Goal: Task Accomplishment & Management: Manage account settings

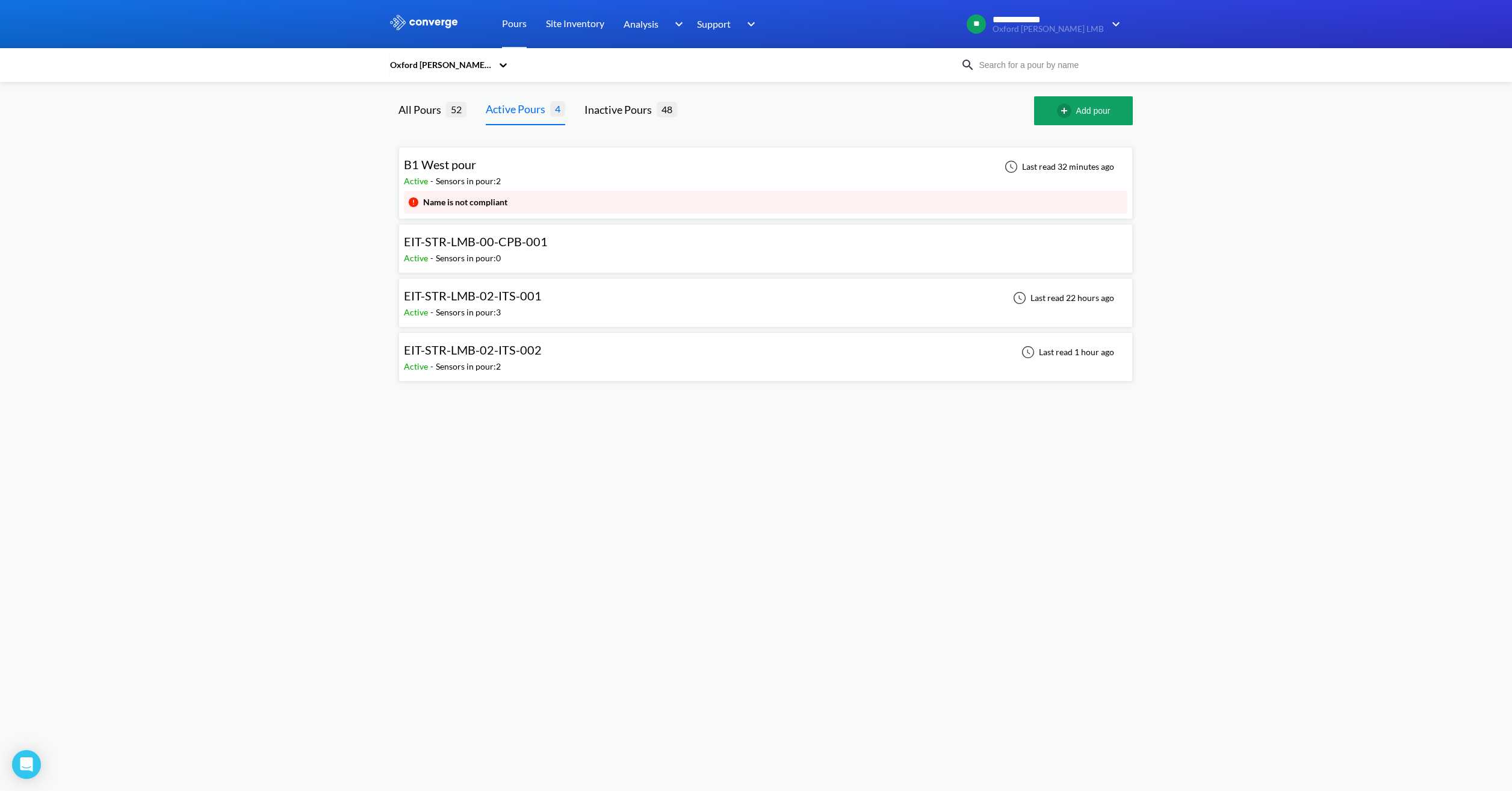
click at [987, 232] on div "EIT-STR-LMB-00-CPB-001 Active - Sensors in pour: 0" at bounding box center [765, 248] width 723 height 39
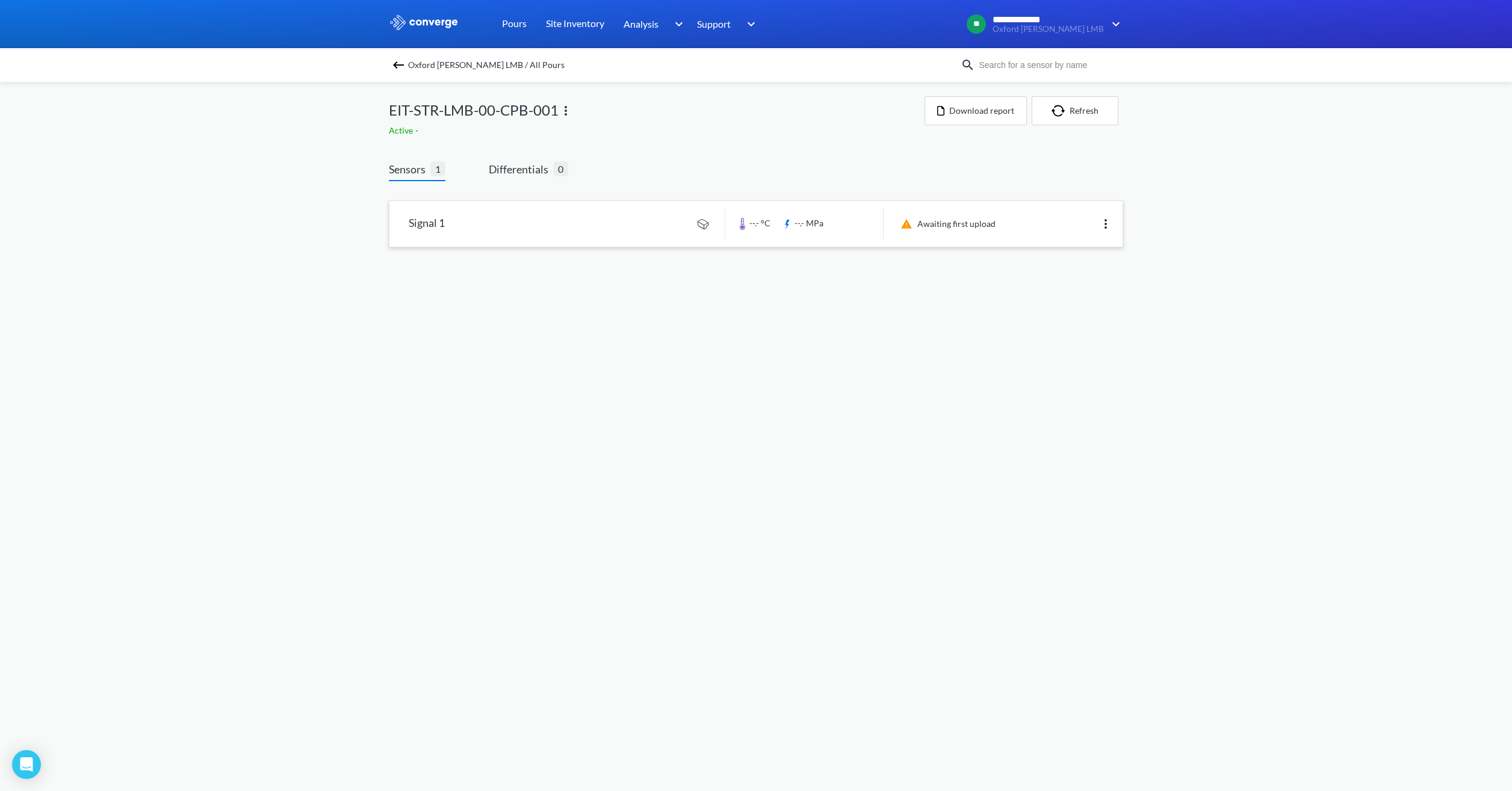
click at [1102, 224] on img at bounding box center [1106, 224] width 15 height 15
click at [1102, 224] on div "Edit" at bounding box center [1074, 224] width 77 height 23
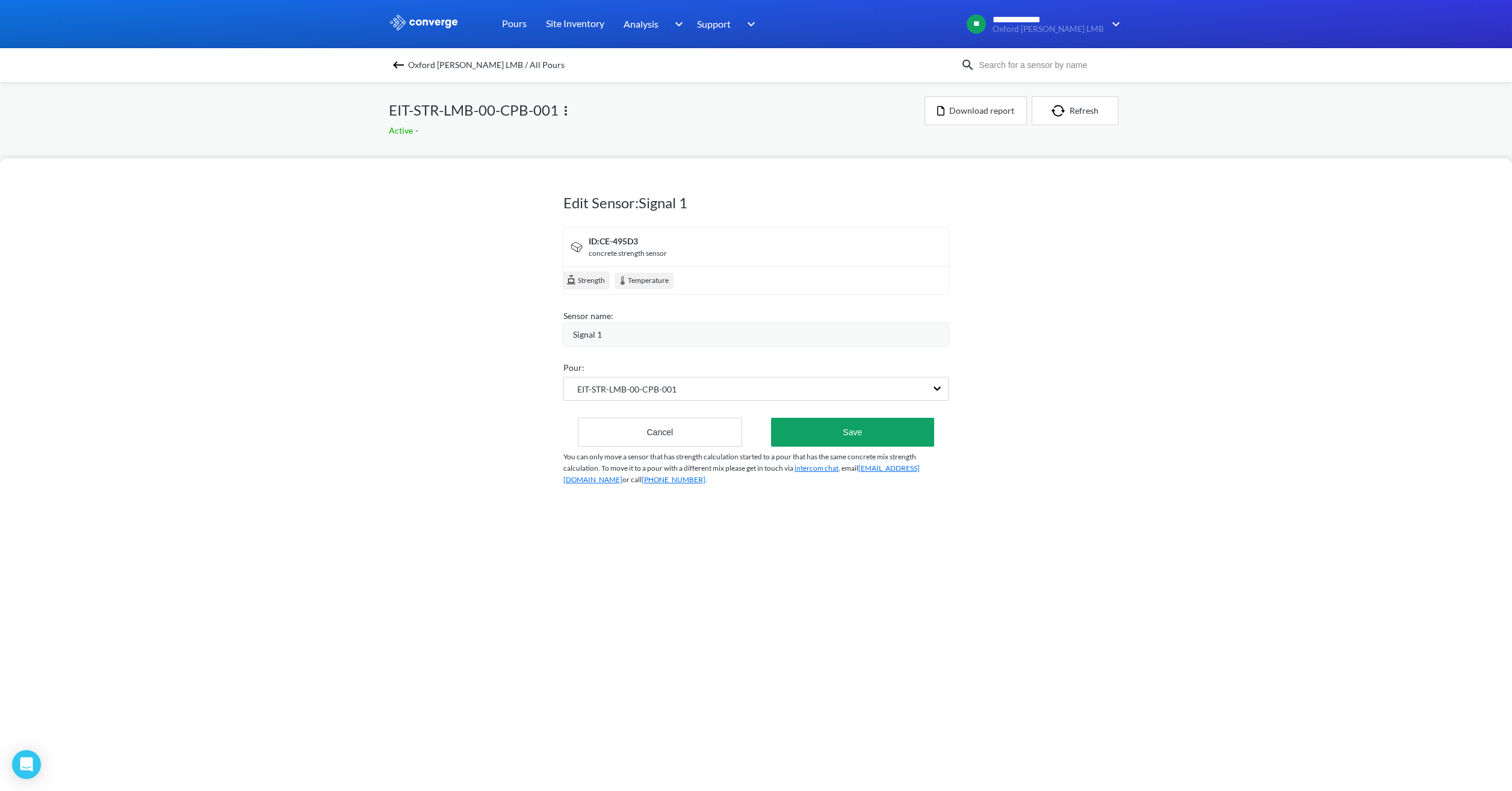
click at [1185, 129] on div "Edit Sensor: Signal 1 ID: CE-495D3 concrete strength sensor Strength Temperatur…" at bounding box center [756, 395] width 1512 height 791
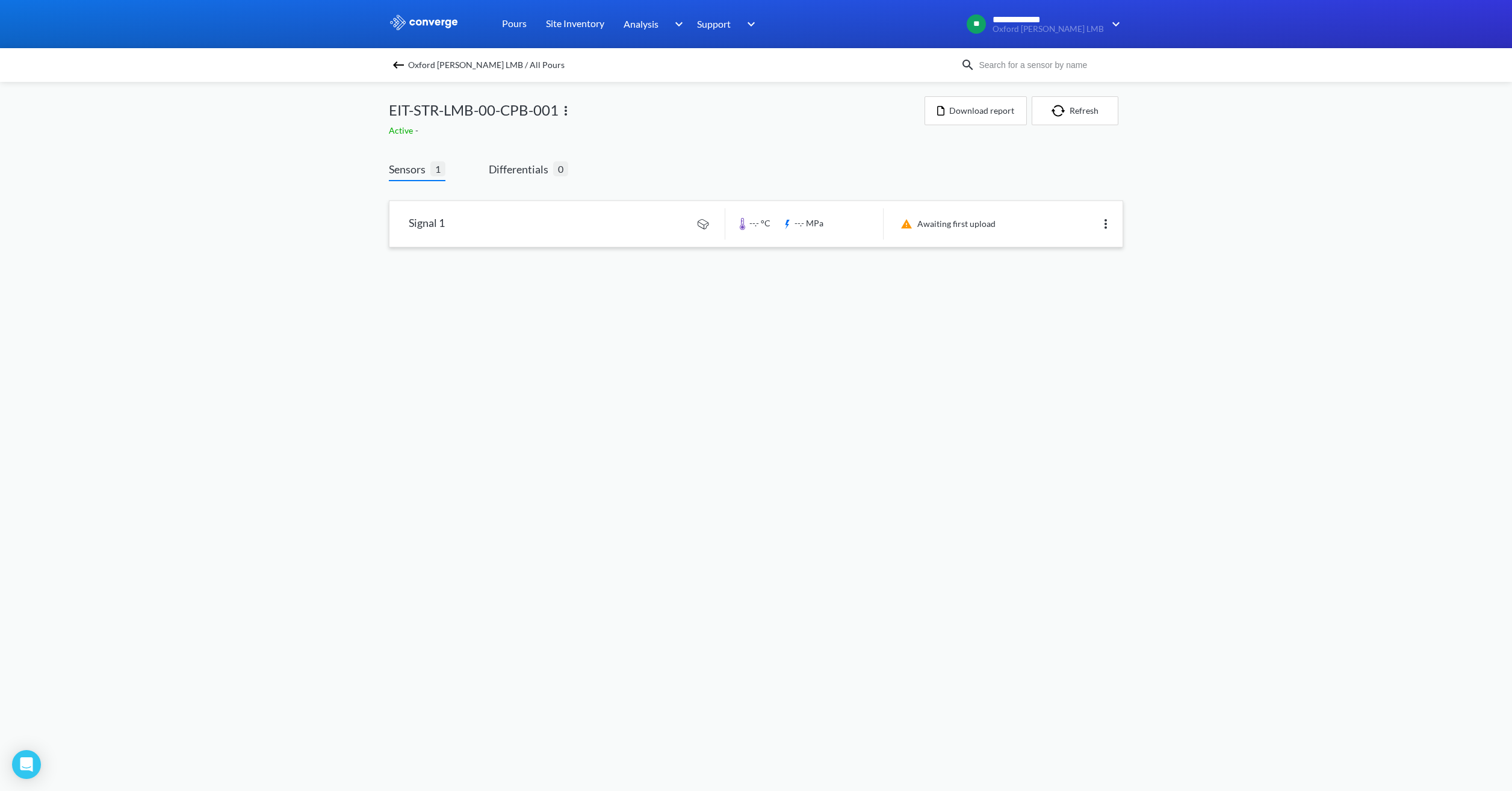
click at [572, 114] on img at bounding box center [566, 111] width 15 height 15
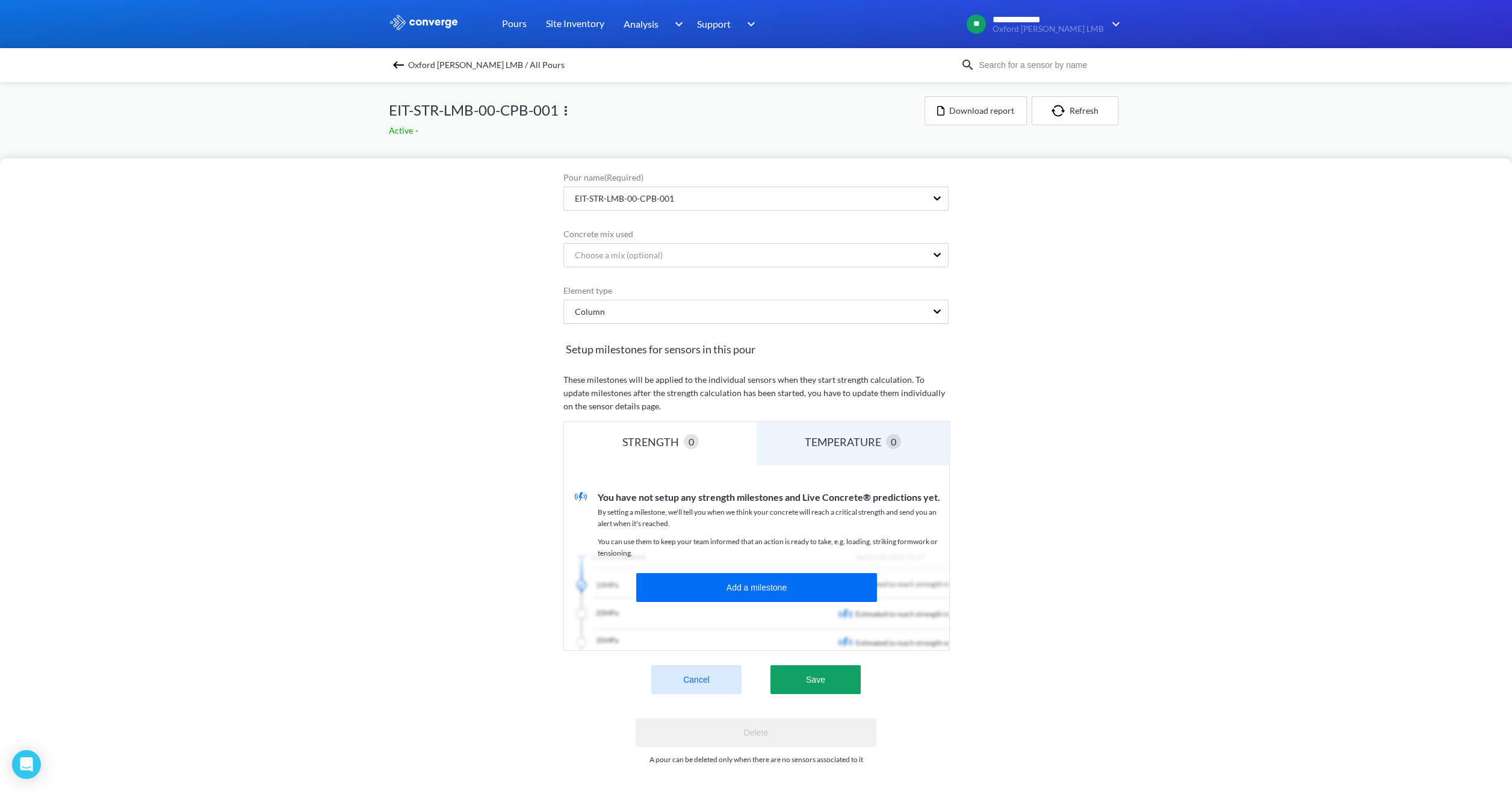
scroll to position [65, 0]
click at [689, 682] on button "Cancel" at bounding box center [696, 679] width 91 height 29
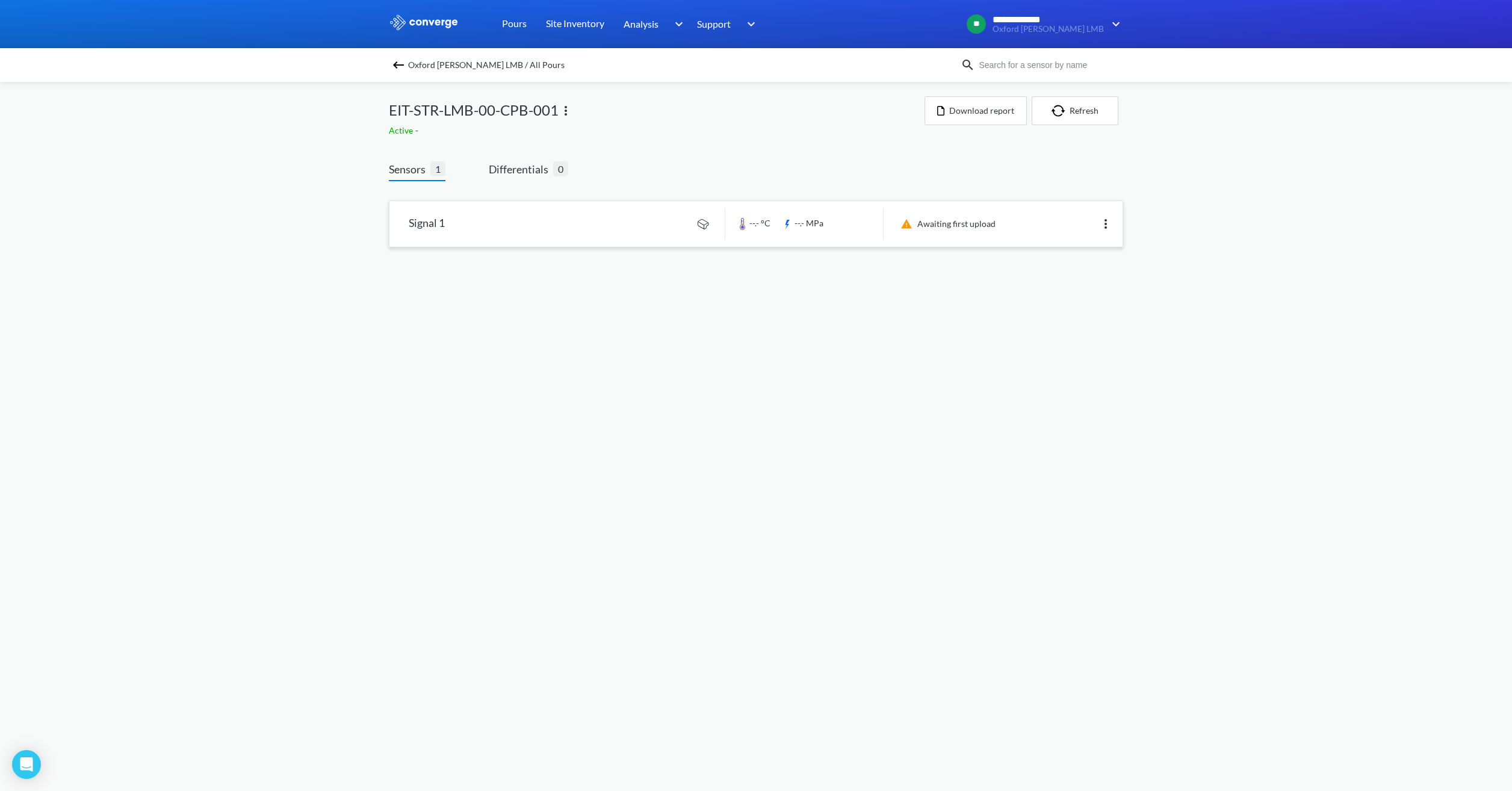
click at [946, 228] on link at bounding box center [756, 224] width 733 height 46
click at [1105, 227] on img at bounding box center [1106, 224] width 15 height 15
click at [1090, 229] on div "Edit" at bounding box center [1074, 224] width 77 height 23
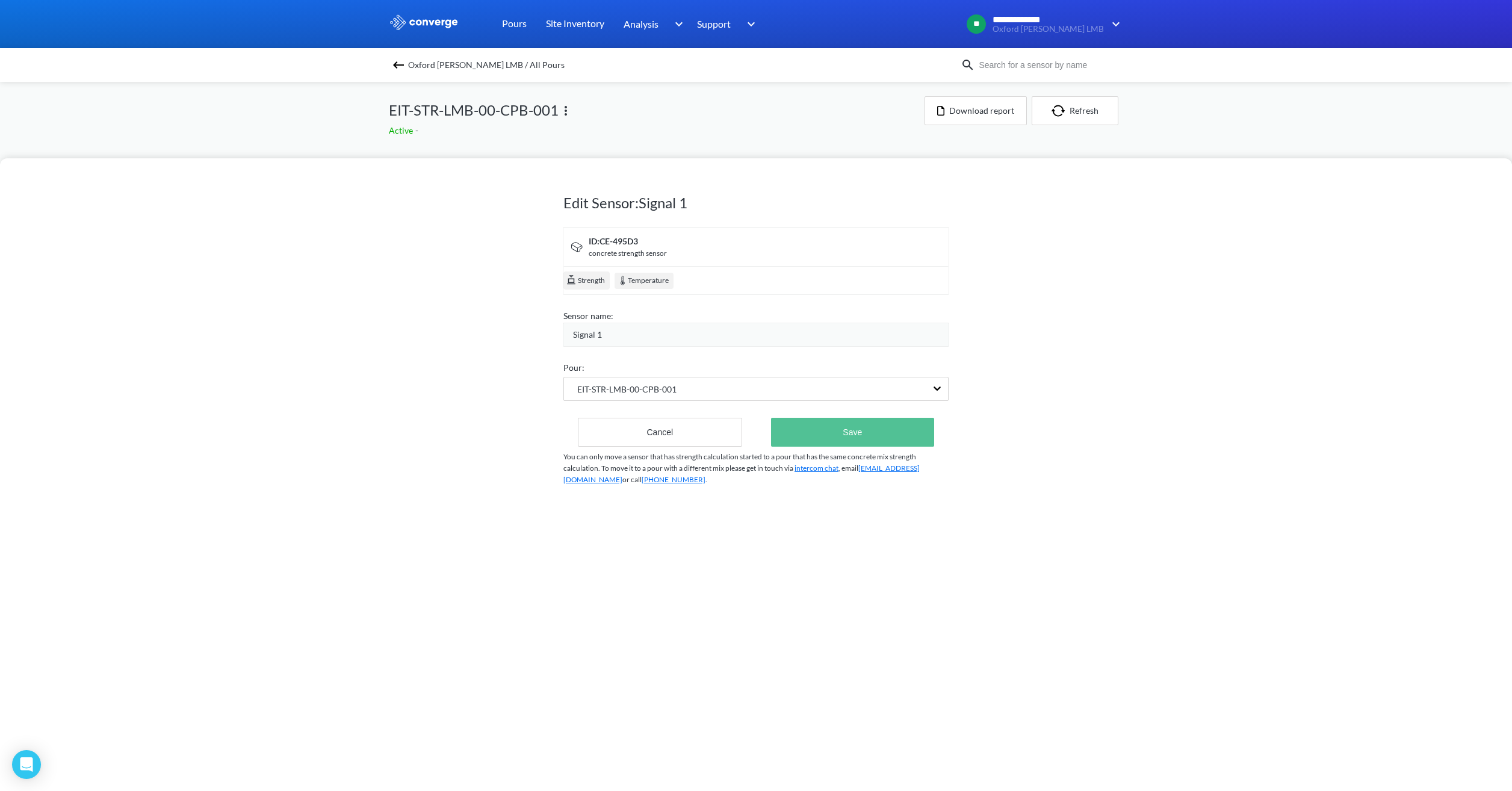
click at [846, 430] on button "Save" at bounding box center [852, 432] width 163 height 29
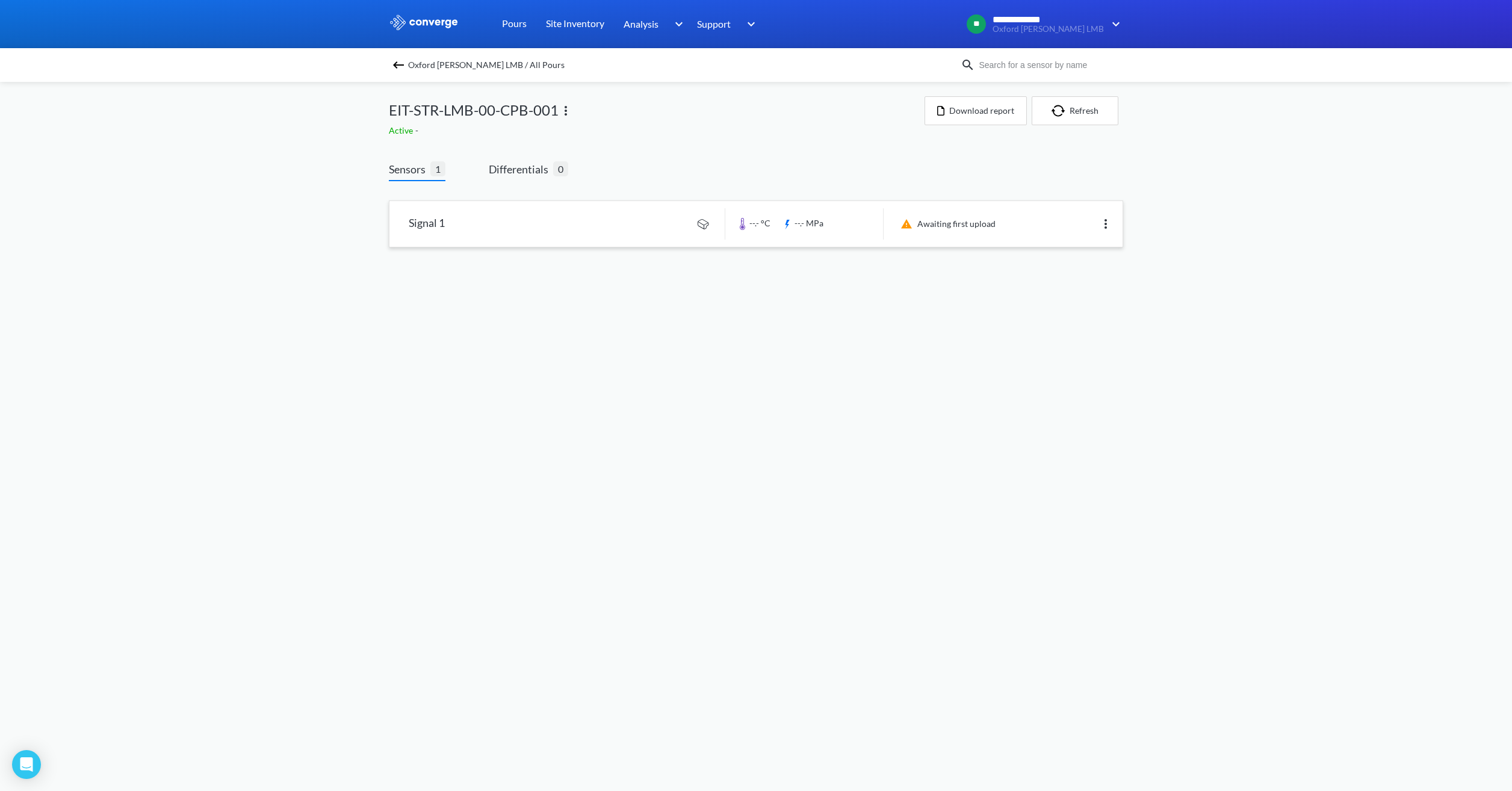
click at [497, 216] on link at bounding box center [756, 224] width 733 height 46
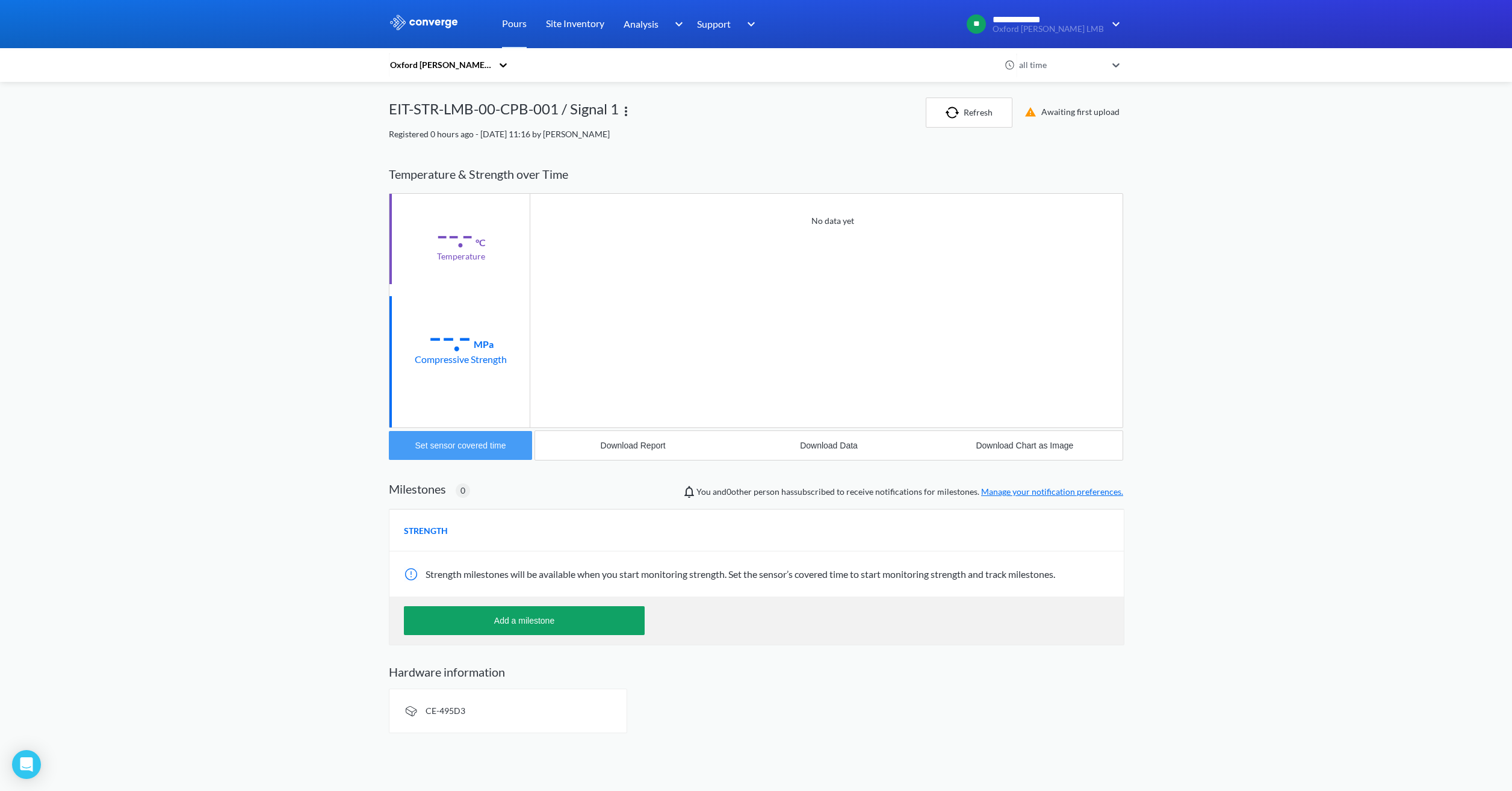
click at [495, 452] on button "Set sensor covered time" at bounding box center [460, 445] width 143 height 29
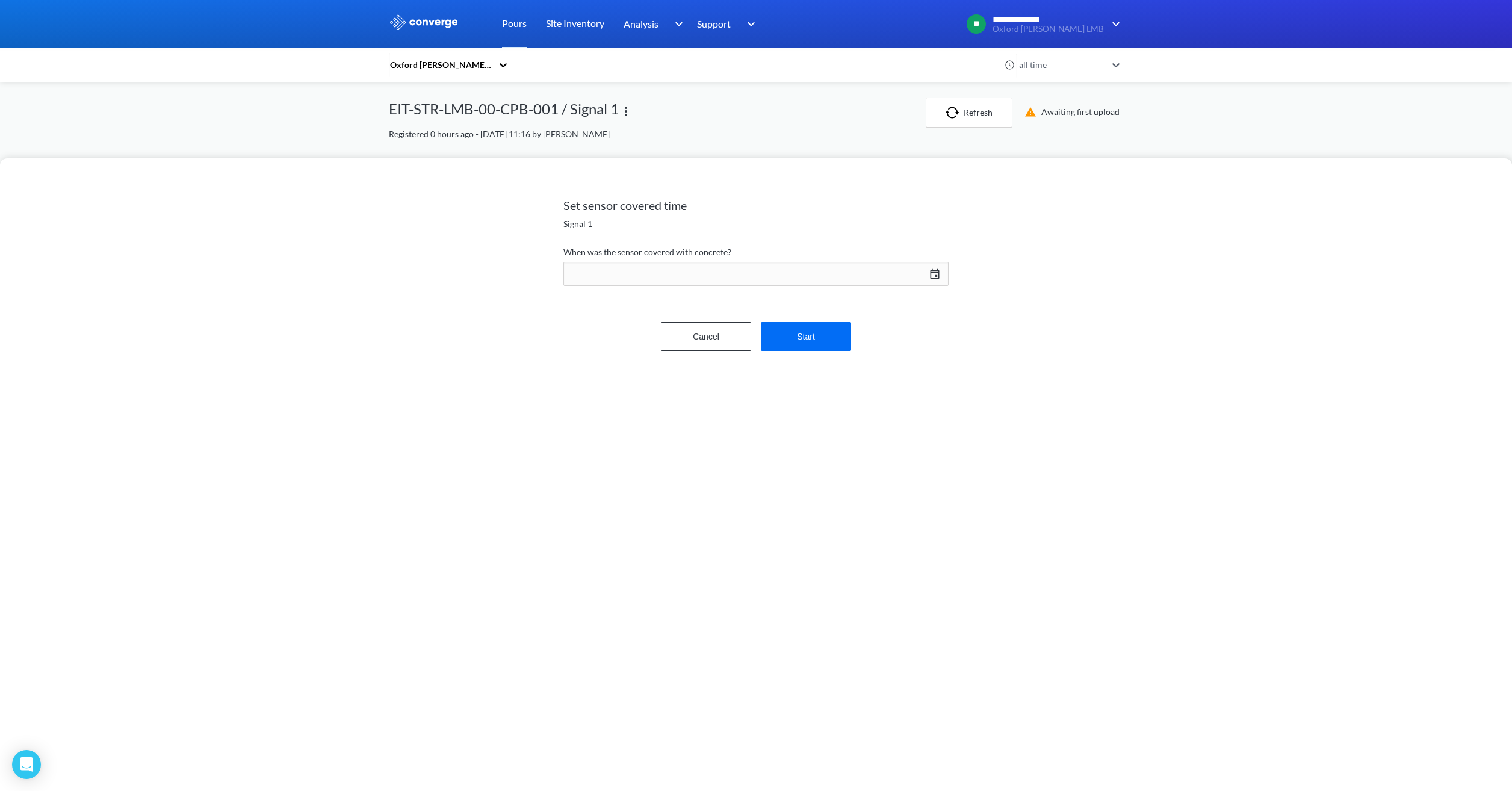
click at [742, 262] on div "[DATE] Press the down arrow key to interact with the calendar and select a date…" at bounding box center [756, 274] width 385 height 29
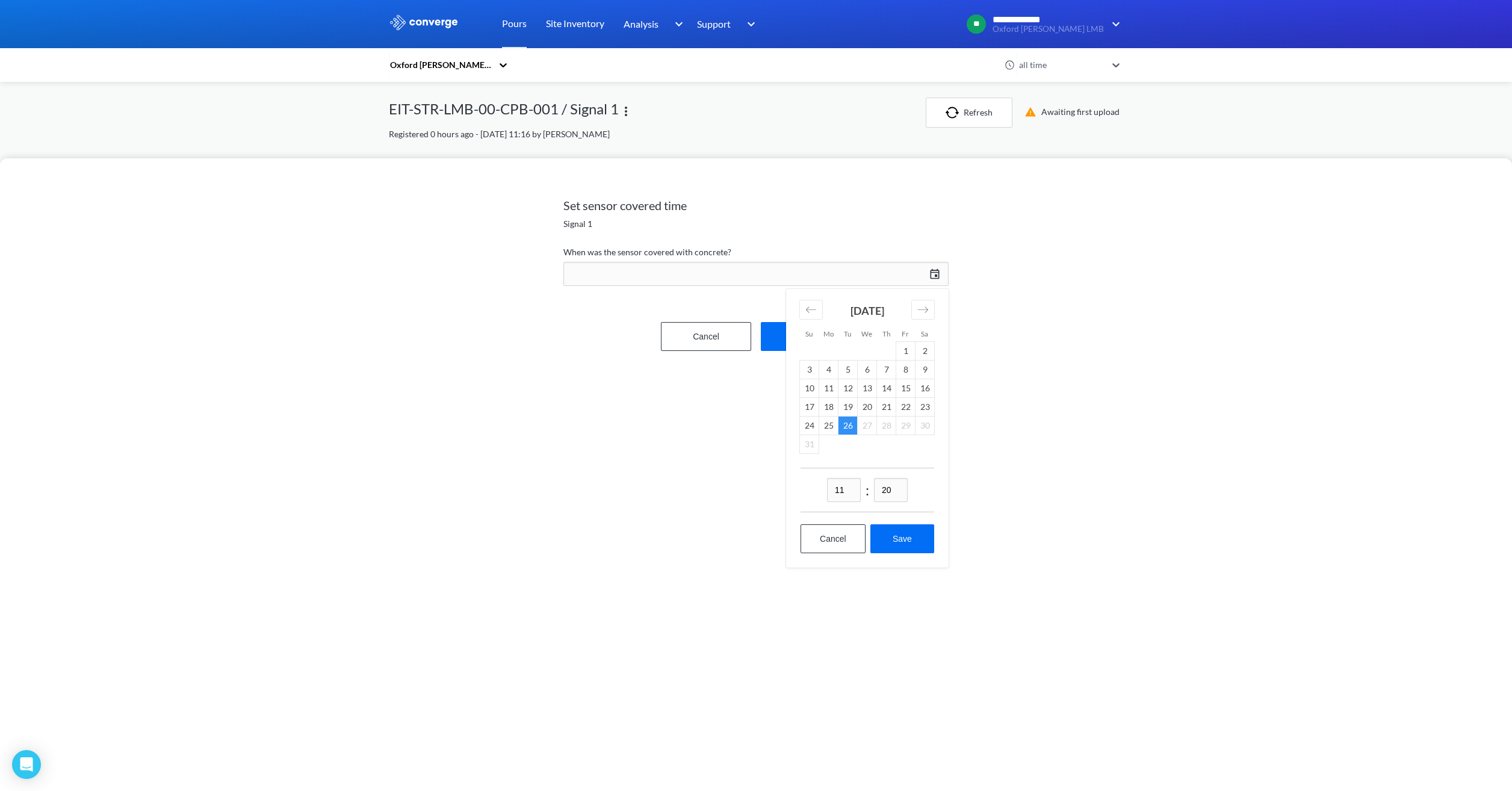
click at [880, 521] on div "11 : 20 Cancel Save" at bounding box center [867, 518] width 163 height 100
click at [892, 533] on button "Save" at bounding box center [902, 538] width 64 height 29
type input "11:20[DATE]"
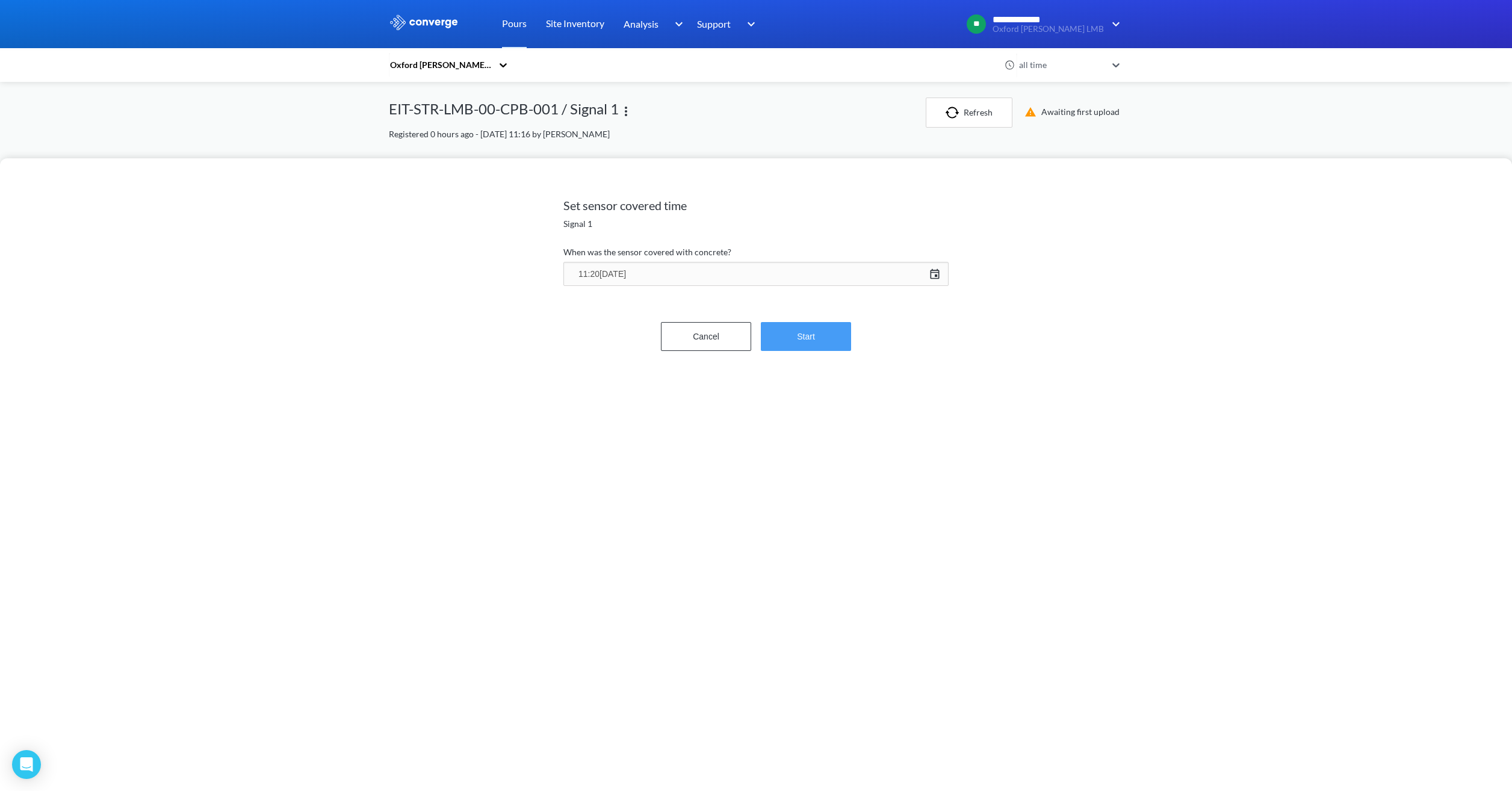
click at [804, 336] on button "Start" at bounding box center [805, 336] width 91 height 29
click at [799, 316] on div "Cancel Confirm" at bounding box center [756, 299] width 385 height 39
click at [802, 305] on button "Confirm" at bounding box center [805, 299] width 91 height 29
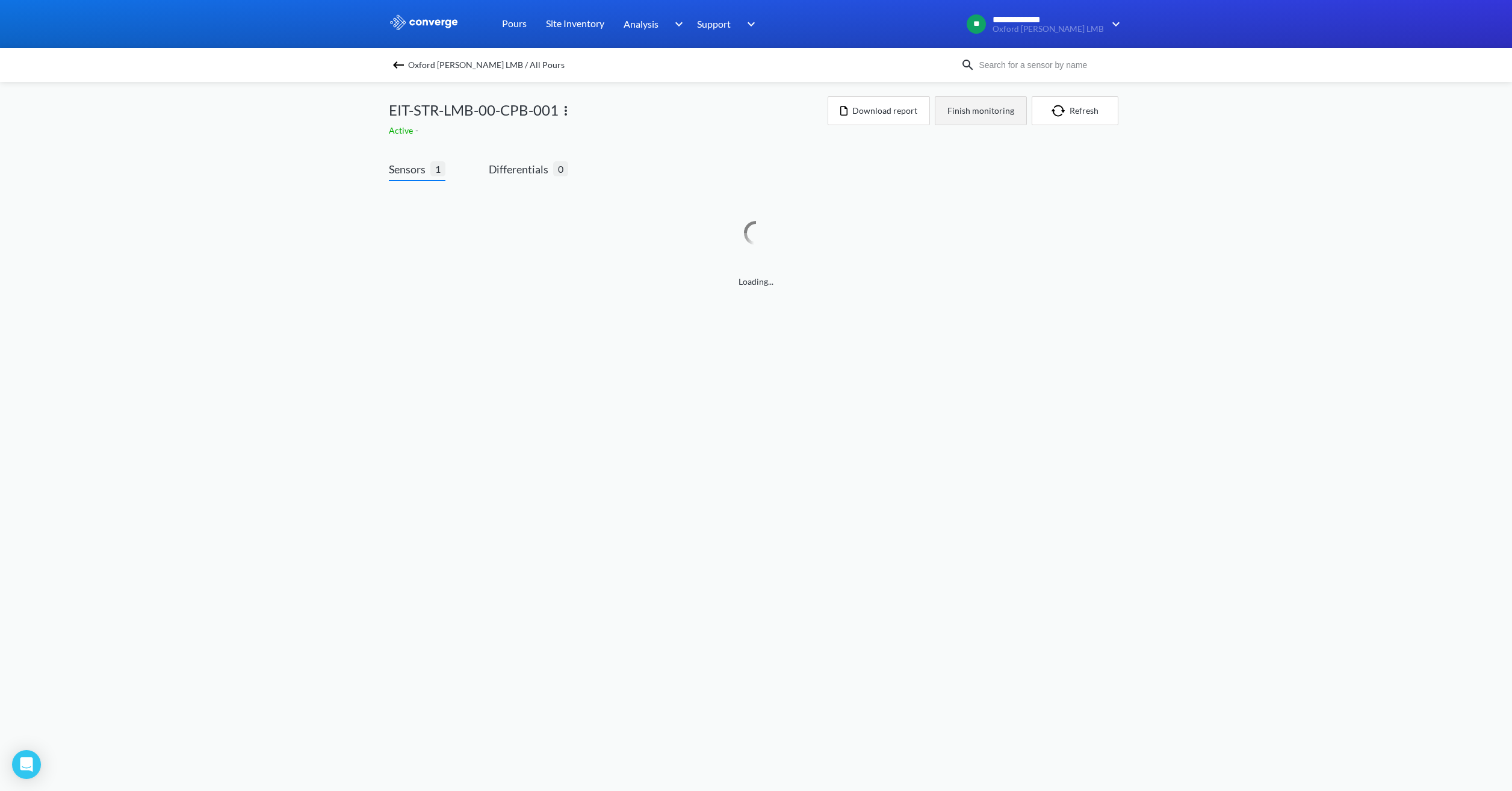
click at [975, 118] on button "Finish monitoring" at bounding box center [980, 110] width 92 height 29
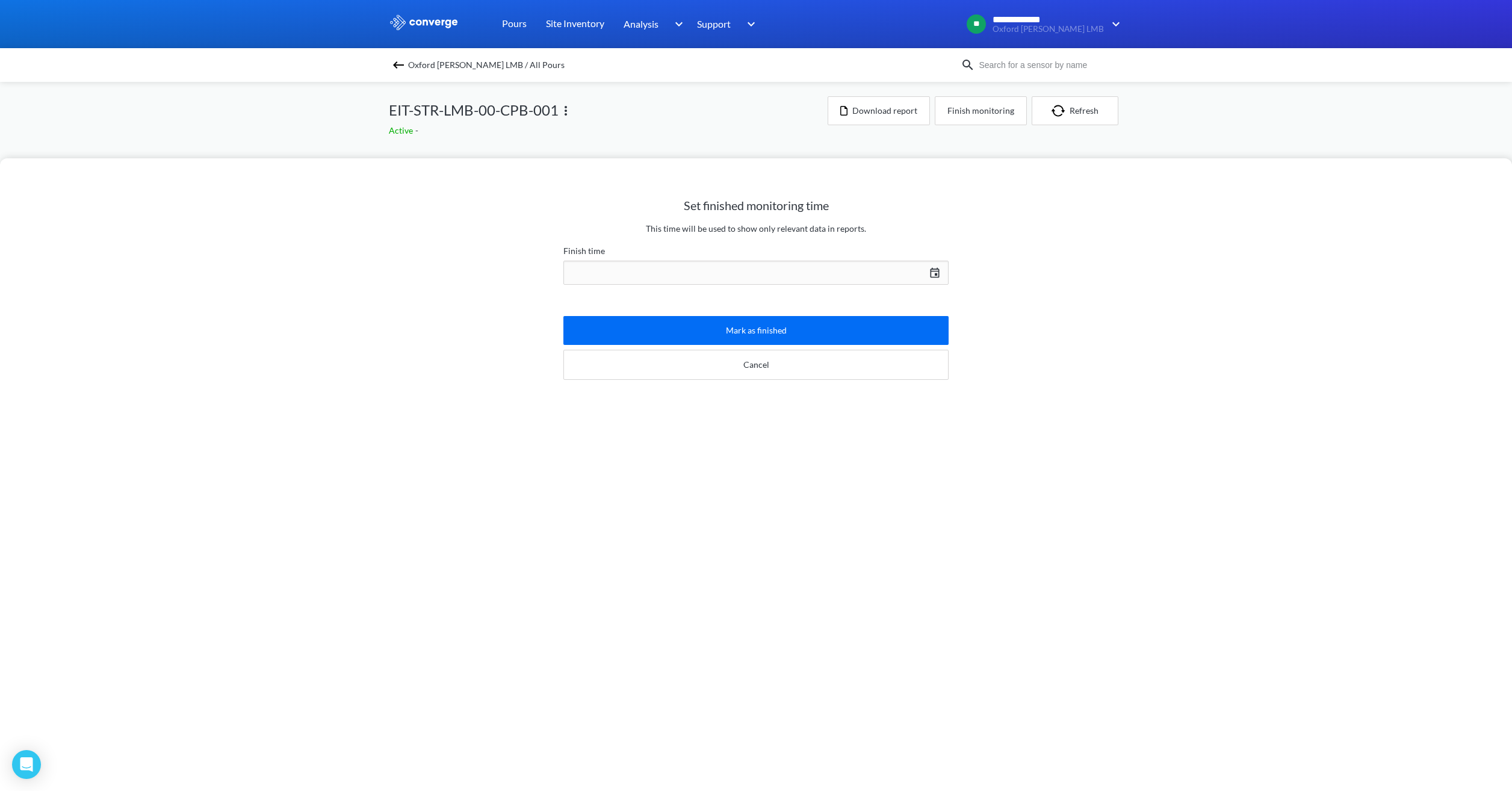
click at [801, 265] on div "[DATE] Press the down arrow key to interact with the calendar and select a date…" at bounding box center [756, 272] width 385 height 29
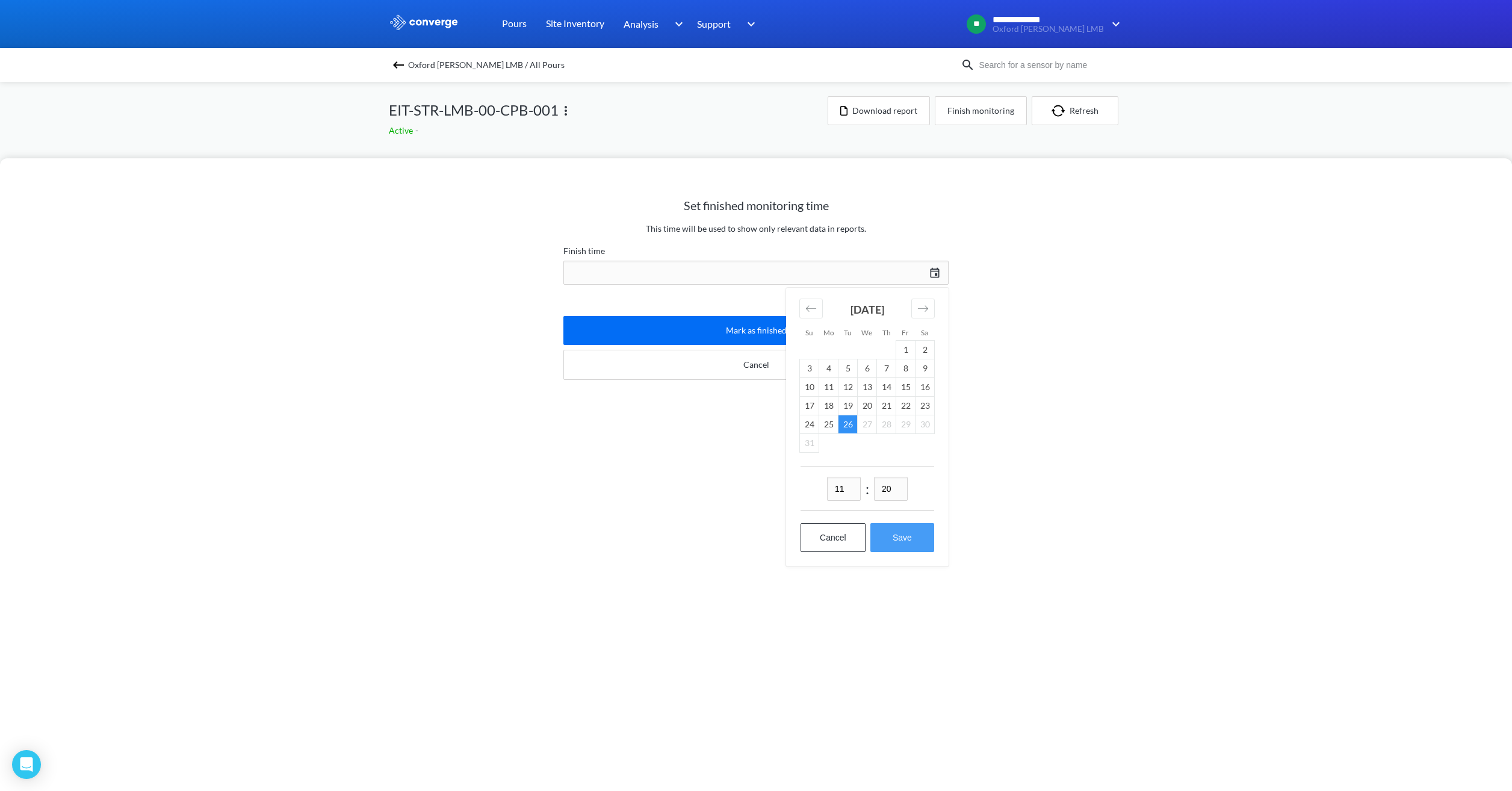
click at [902, 530] on button "Save" at bounding box center [902, 537] width 64 height 29
type input "11:20[DATE]"
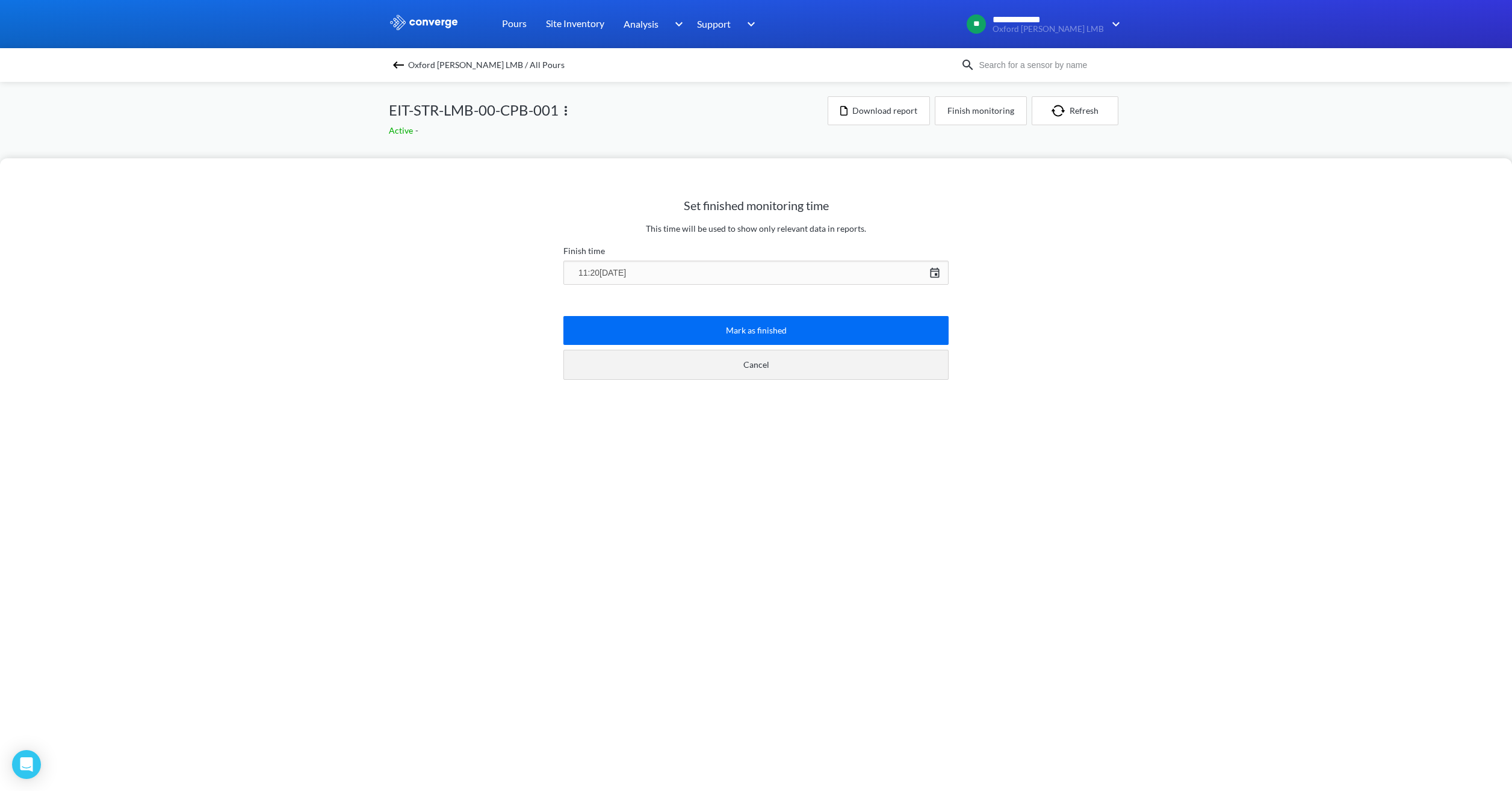
click at [772, 370] on button "Cancel" at bounding box center [756, 364] width 385 height 30
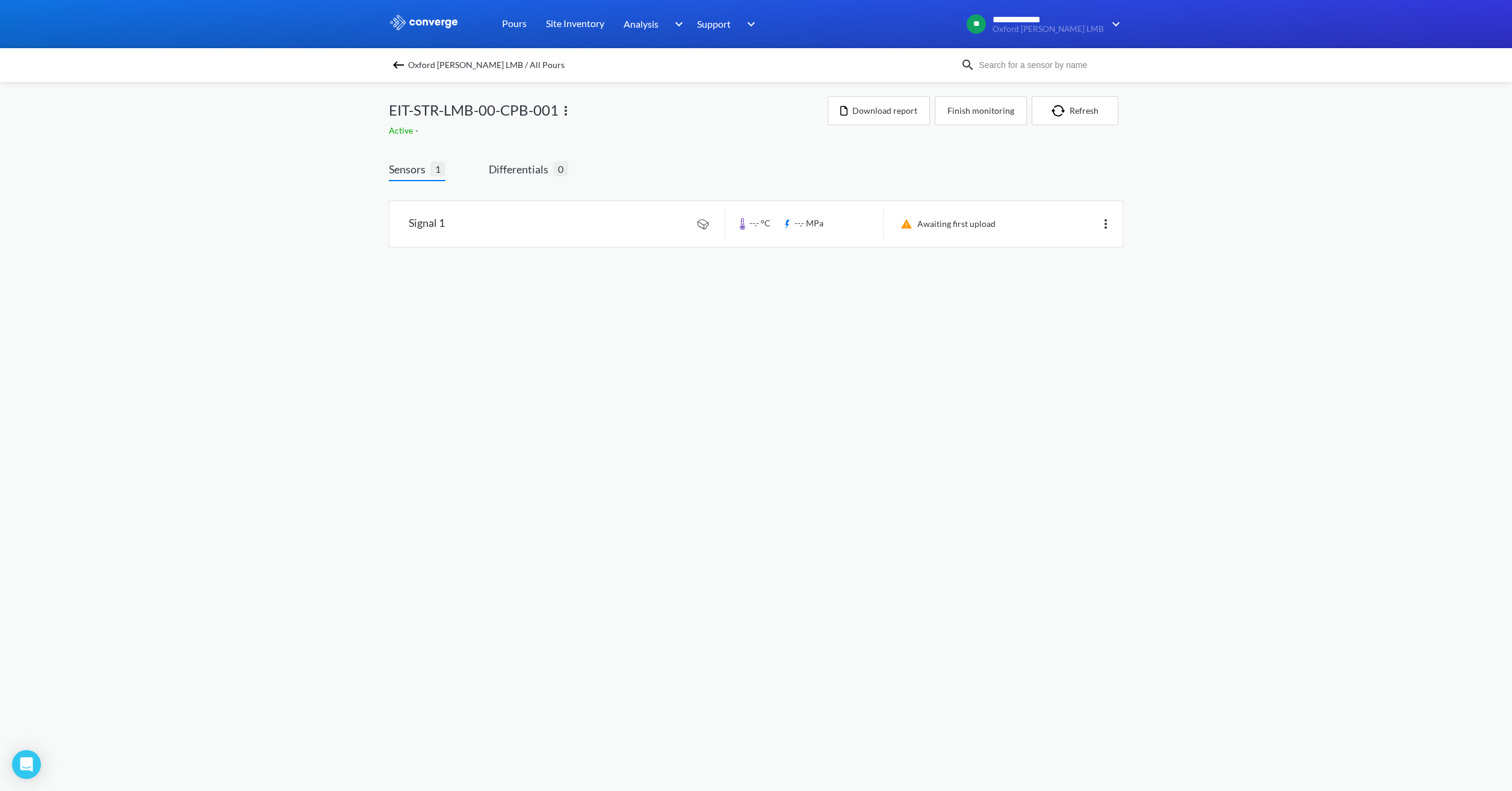
click at [566, 116] on img at bounding box center [566, 111] width 15 height 15
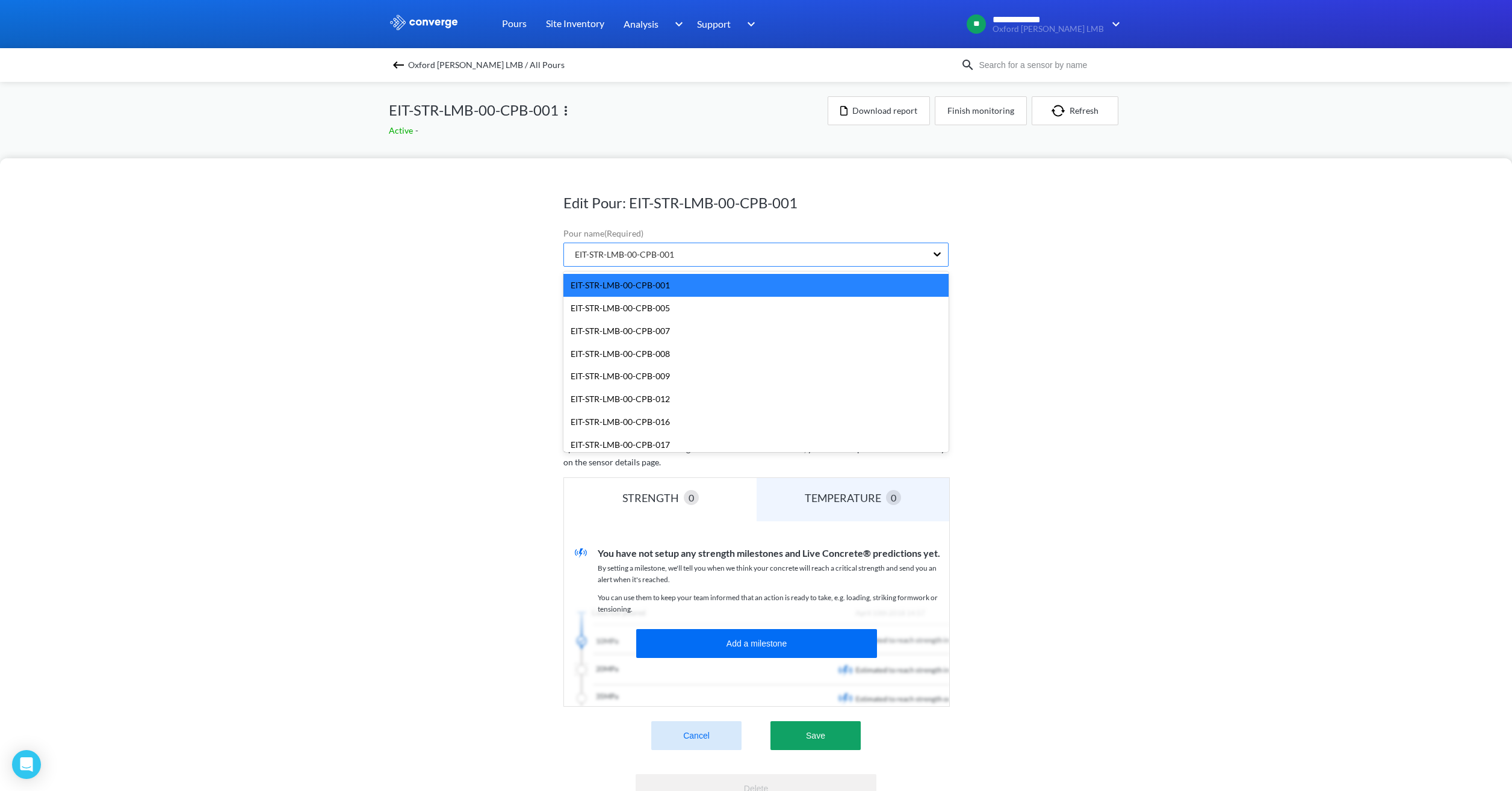
click at [685, 255] on div "EIT-STR-LMB-00-CPB-001" at bounding box center [745, 255] width 362 height 23
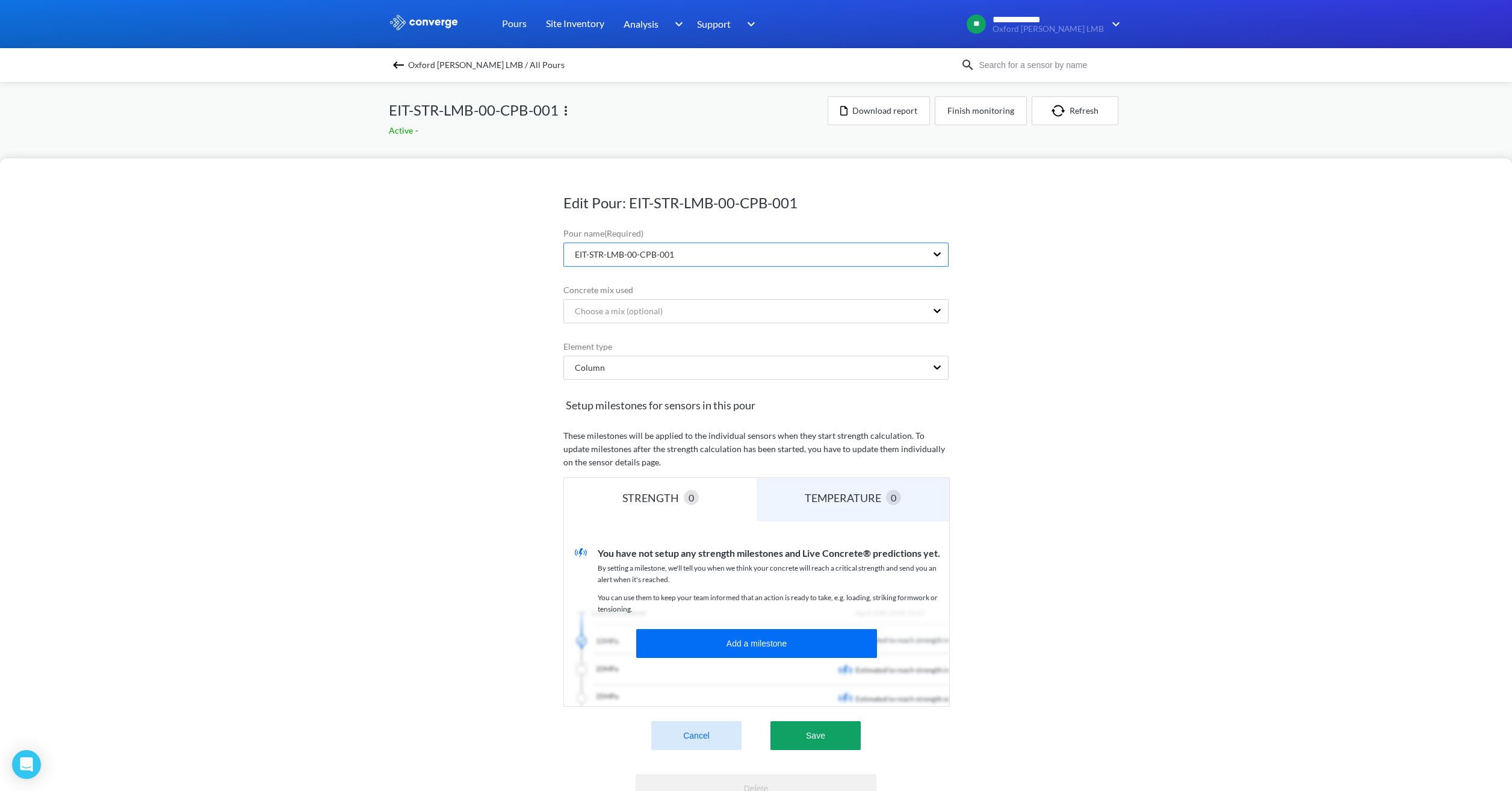
drag, startPoint x: 679, startPoint y: 258, endPoint x: 588, endPoint y: 258, distance: 91.0
click at [588, 258] on div "EIT-STR-LMB-00-CPB-001" at bounding box center [745, 255] width 362 height 23
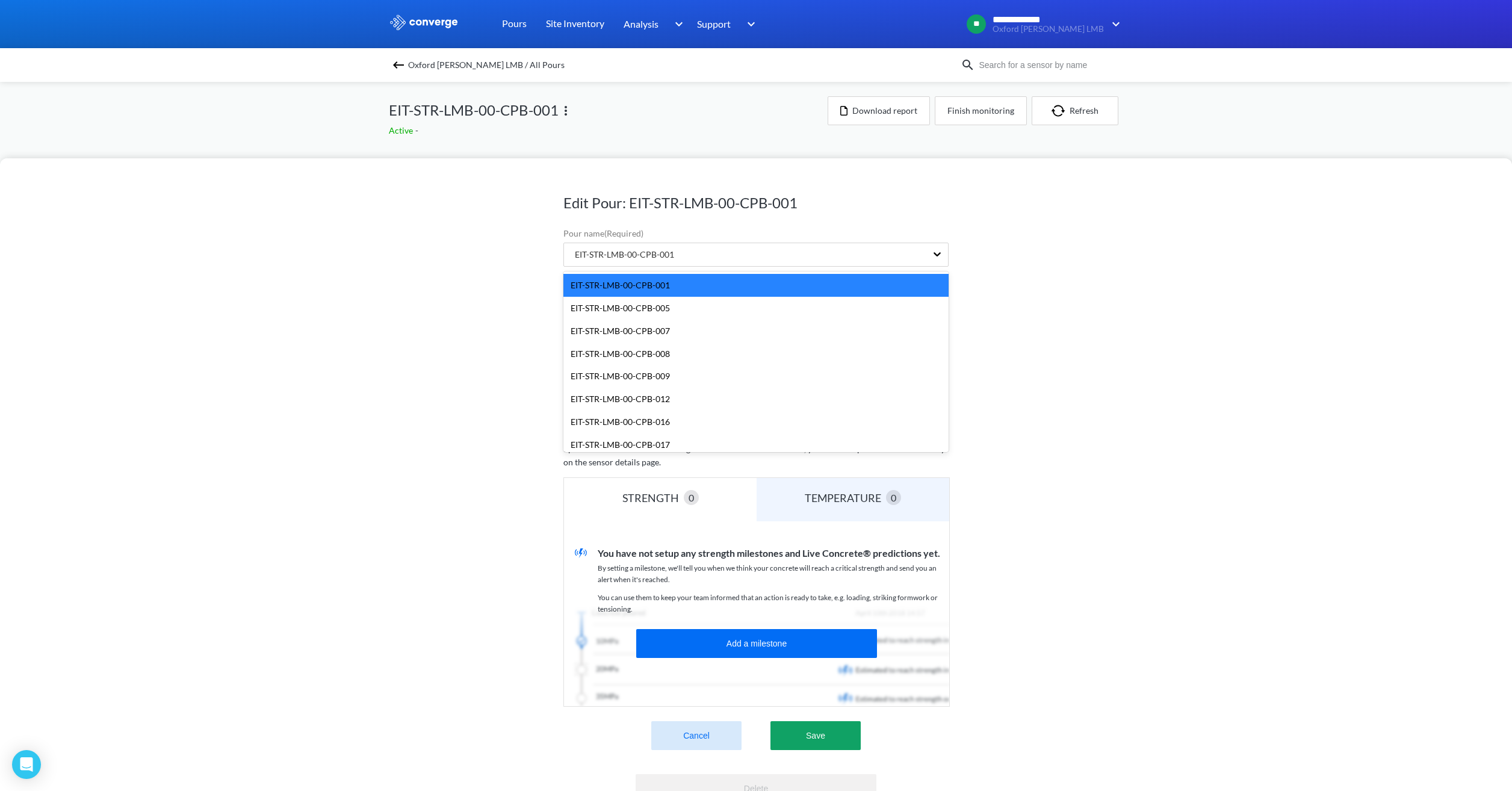
drag, startPoint x: 723, startPoint y: 248, endPoint x: 536, endPoint y: 260, distance: 187.4
click at [536, 260] on div "Edit Pour: EIT-STR-LMB-00-CPB-001 Pour name (Required) option EIT-STR-LMB-00-CP…" at bounding box center [756, 475] width 1512 height 633
click at [1083, 267] on div "Edit Pour: EIT-STR-LMB-00-CPB-001 Pour name (Required) option EIT-STR-LMB-00-CP…" at bounding box center [756, 475] width 1512 height 633
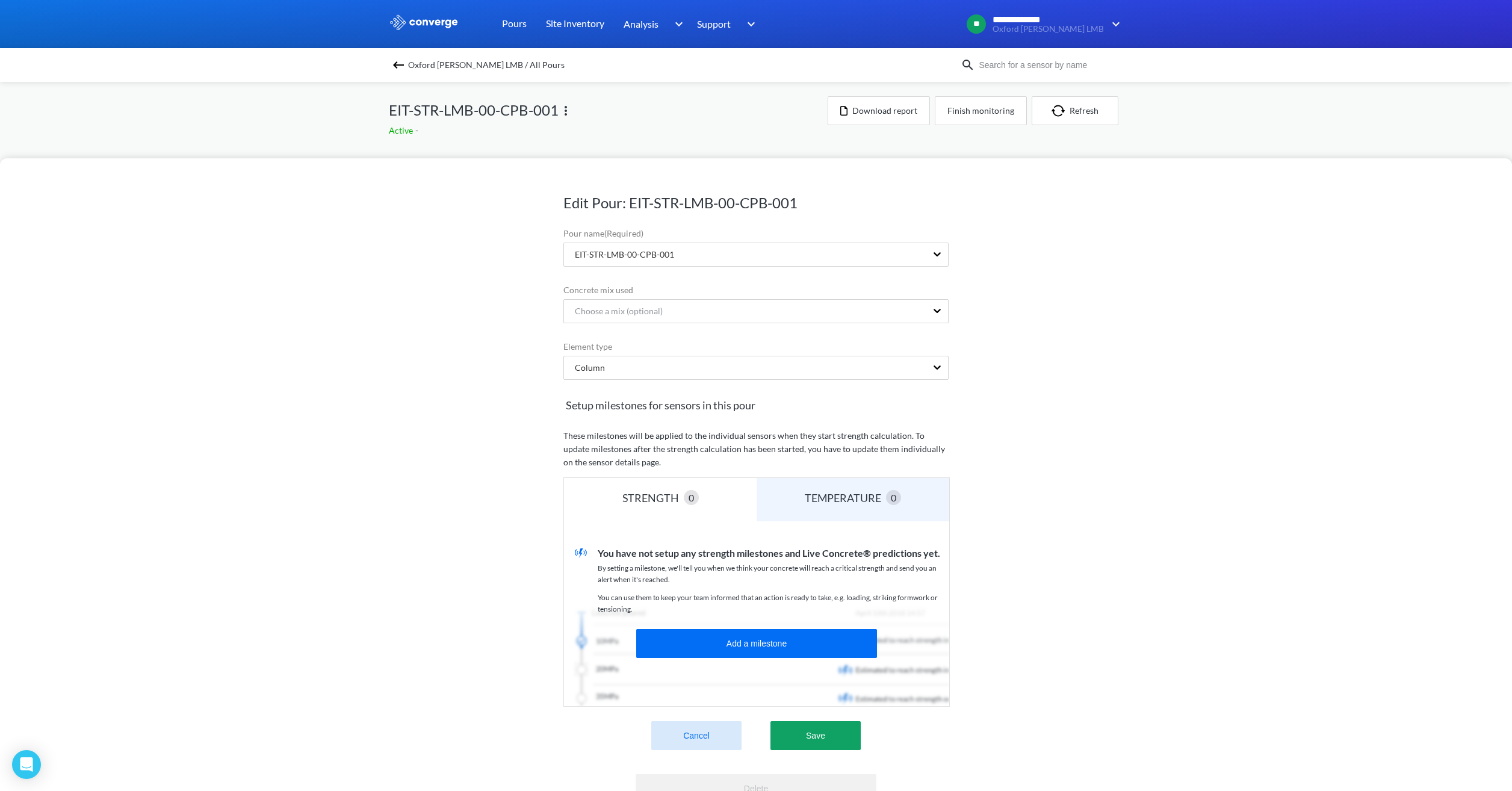
click at [1005, 121] on div "Edit Pour: EIT-STR-LMB-00-CPB-001 Pour name (Required) EIT-STR-LMB-00-CPB-001 C…" at bounding box center [756, 395] width 1512 height 791
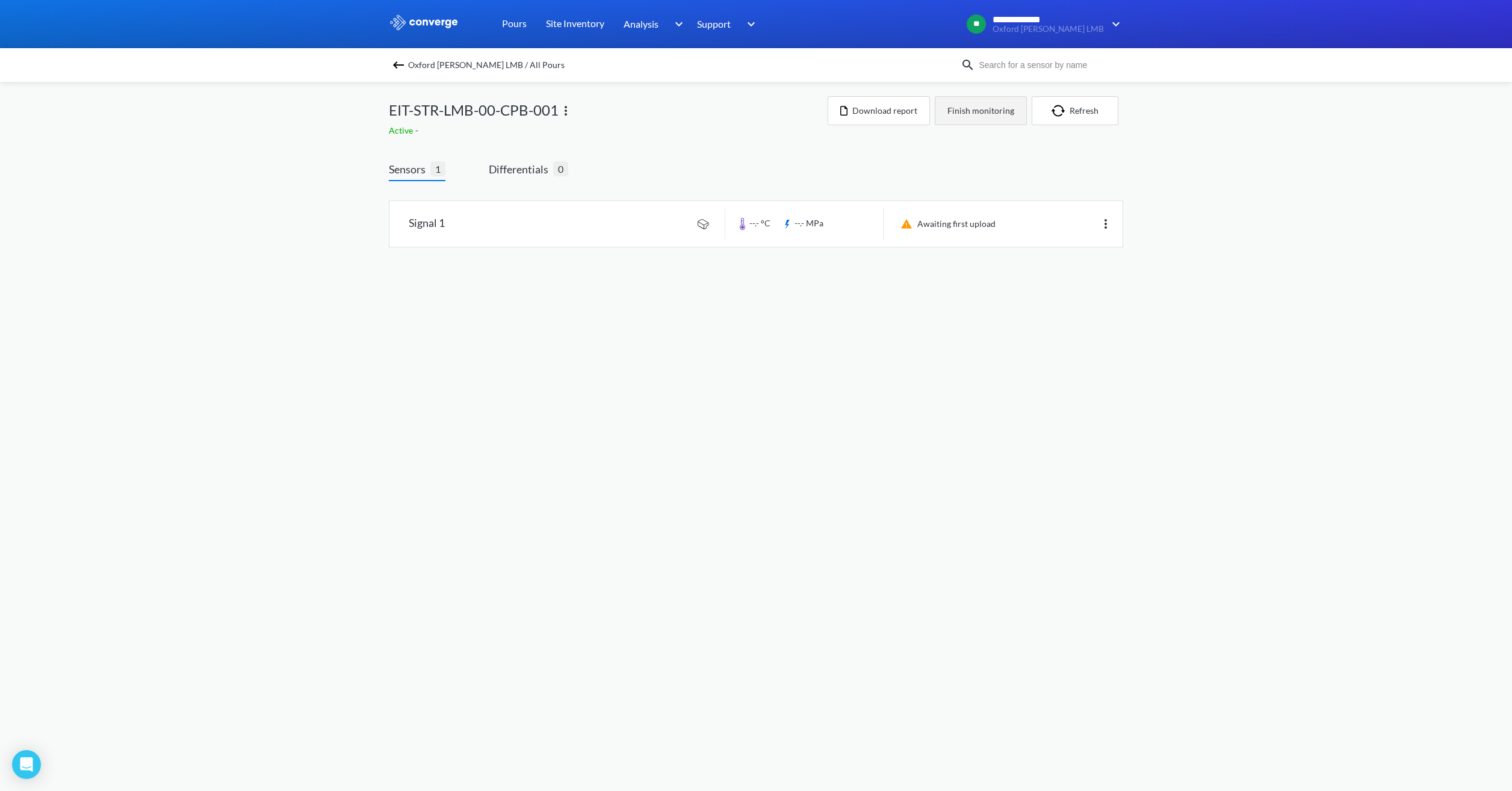
click at [998, 121] on button "Finish monitoring" at bounding box center [980, 110] width 92 height 29
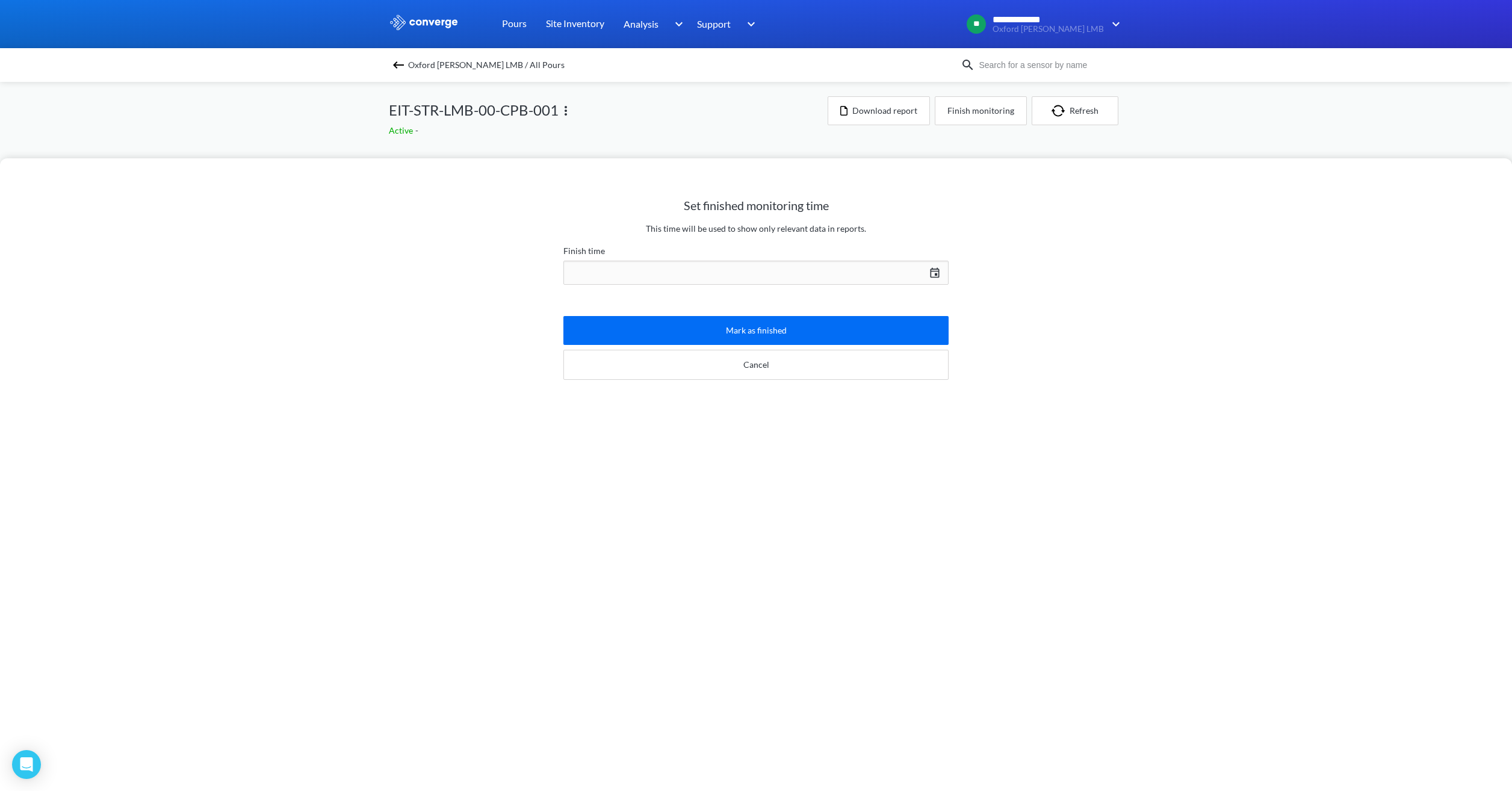
click at [727, 277] on div "[DATE] Press the down arrow key to interact with the calendar and select a date…" at bounding box center [756, 272] width 385 height 29
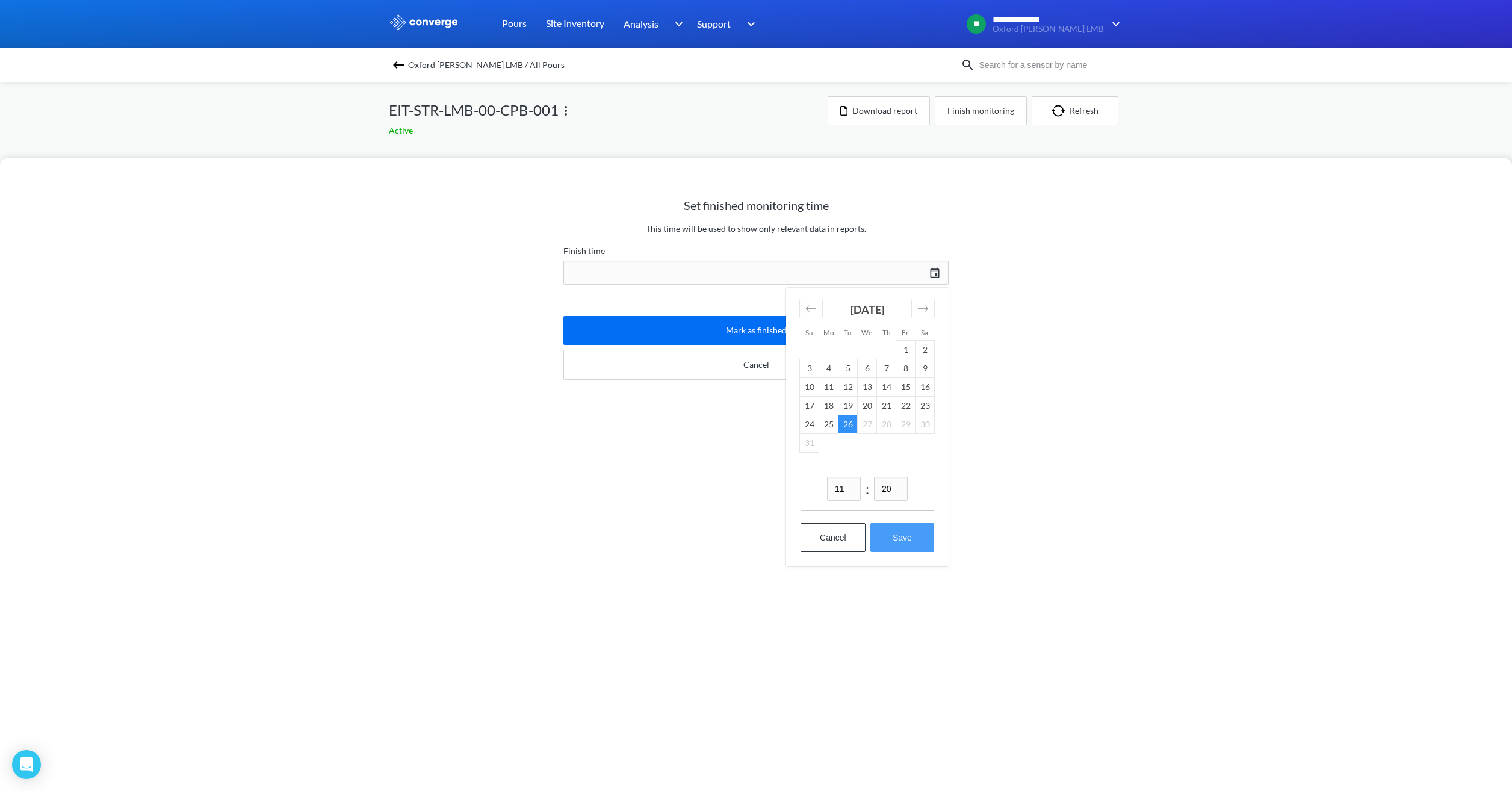
click at [904, 534] on button "Save" at bounding box center [902, 537] width 64 height 29
type input "11:20[DATE]"
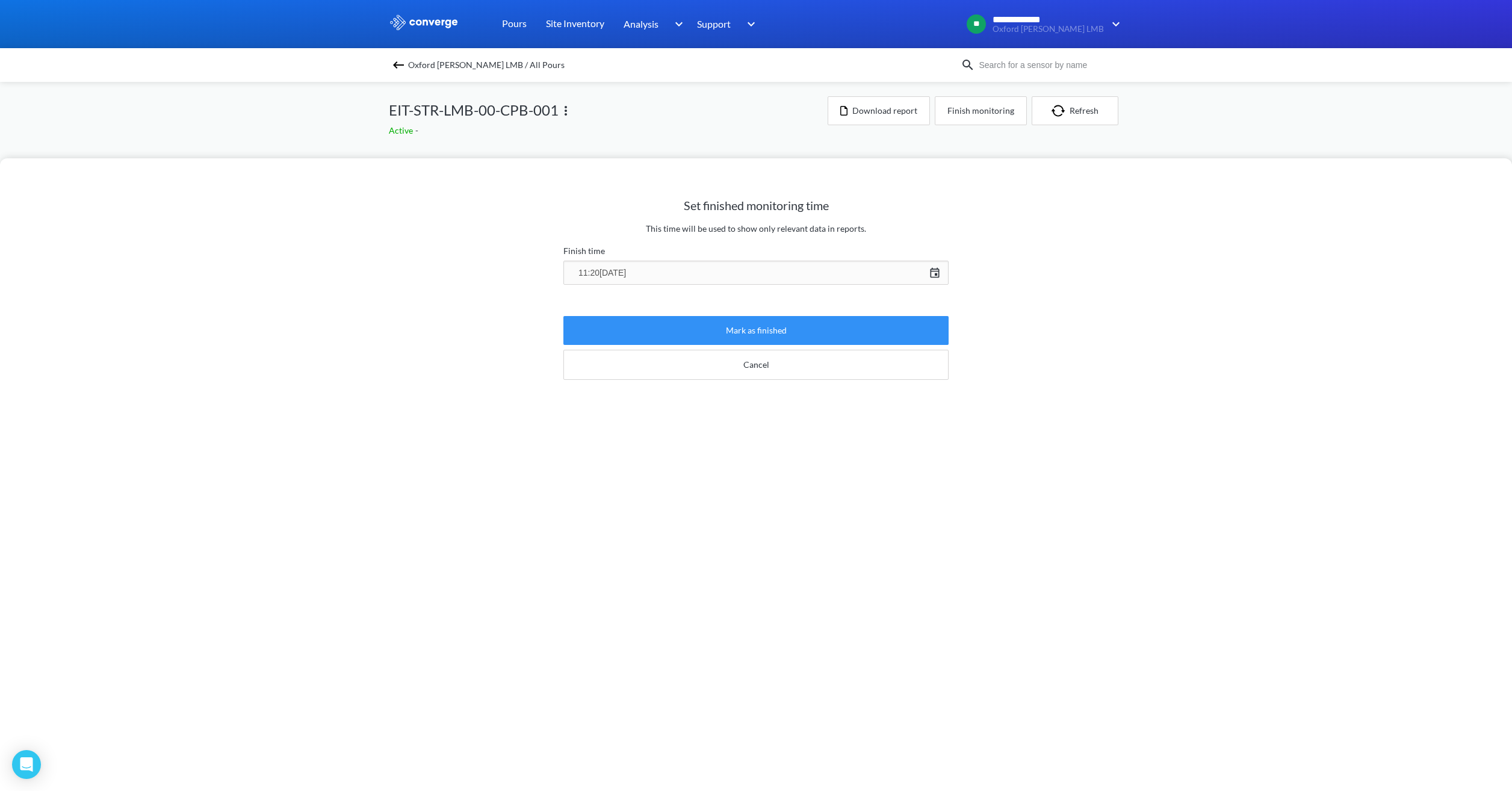
click at [772, 333] on button "Mark as finished" at bounding box center [756, 330] width 385 height 29
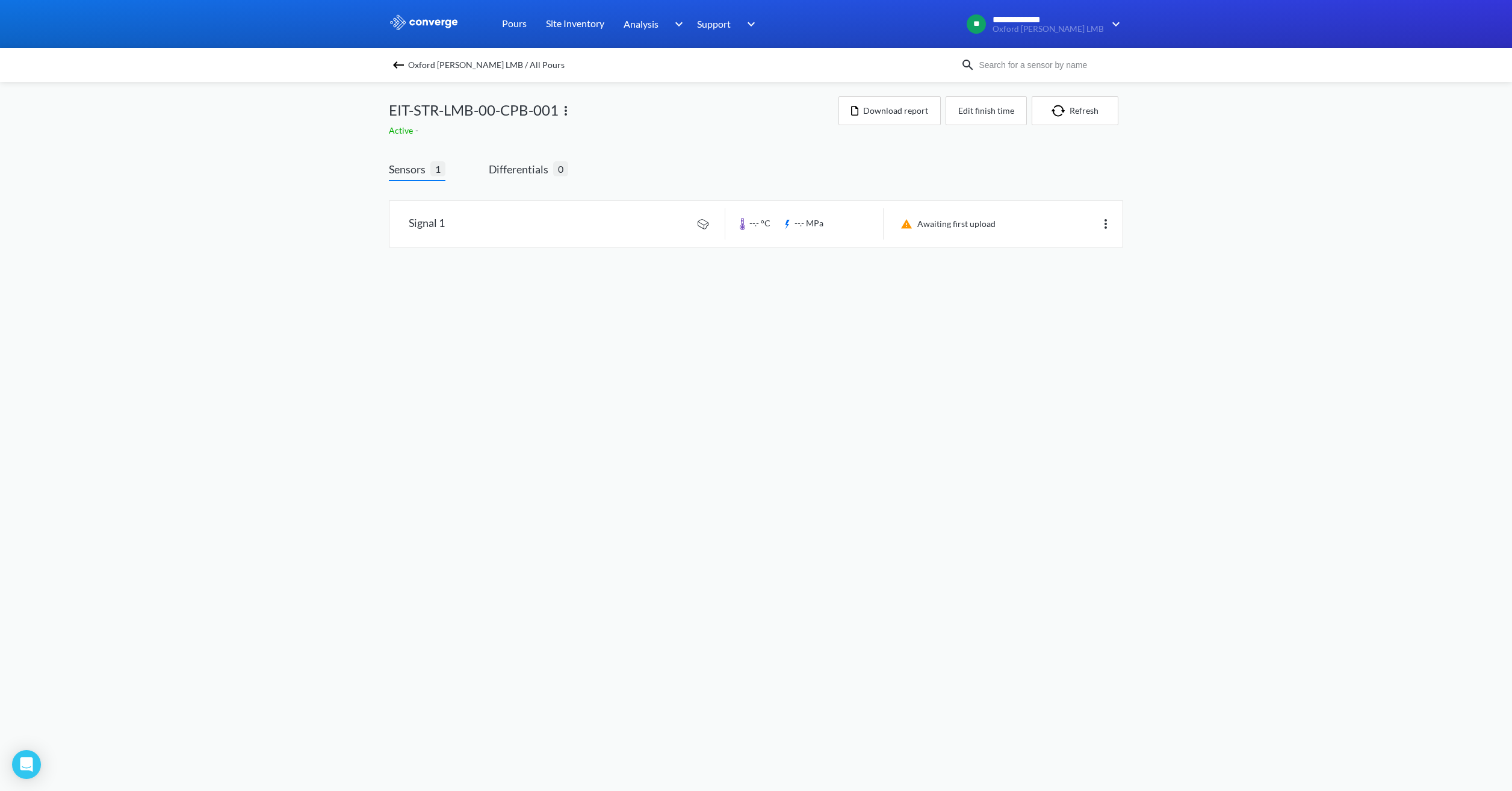
drag, startPoint x: 713, startPoint y: 396, endPoint x: 667, endPoint y: 328, distance: 82.1
click at [710, 390] on body "**********" at bounding box center [756, 395] width 1512 height 791
click at [438, 60] on span "Oxford [PERSON_NAME] LMB / All Pours" at bounding box center [486, 65] width 156 height 17
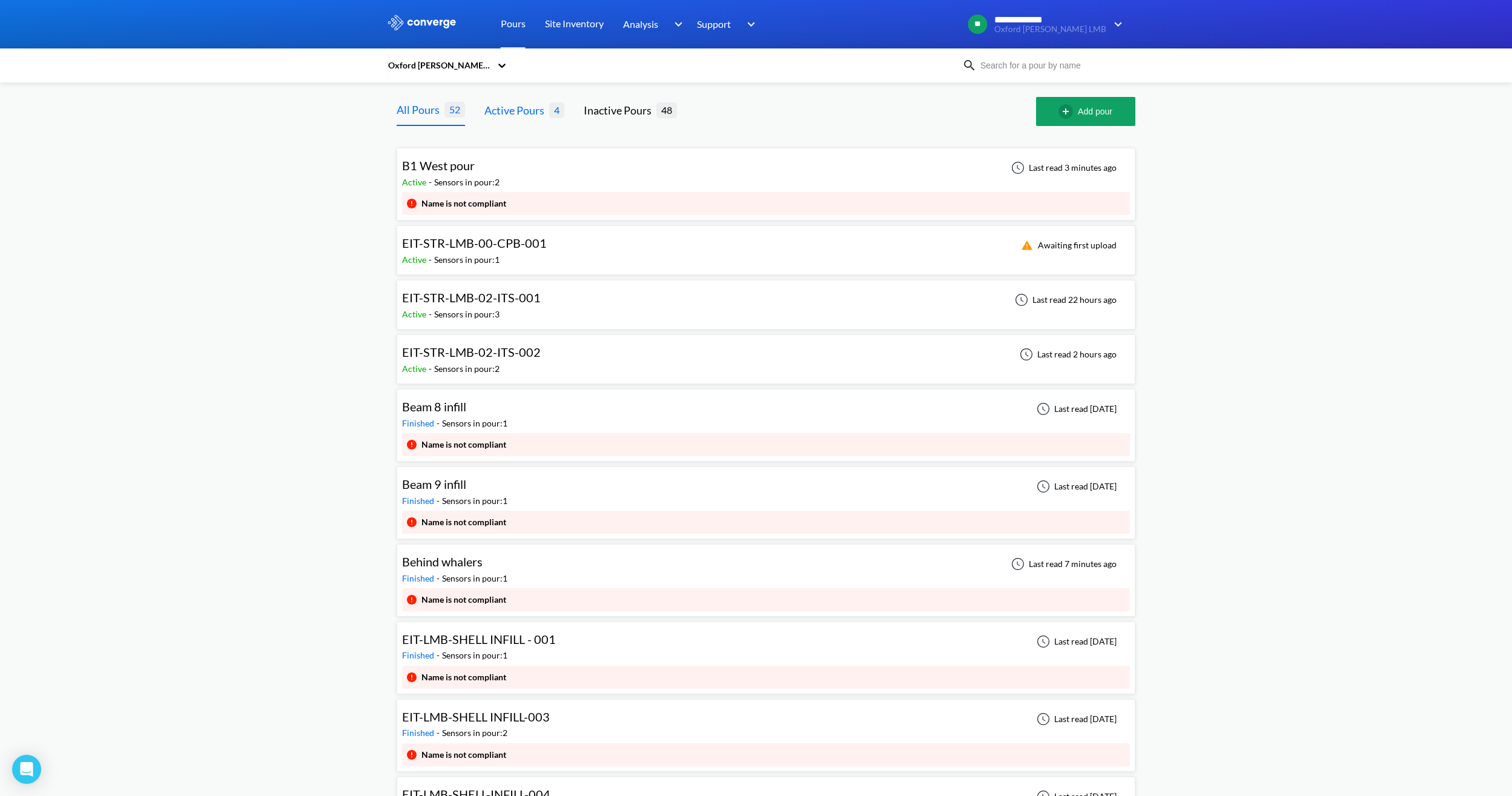
click at [556, 110] on span "4" at bounding box center [556, 109] width 15 height 15
click at [541, 115] on div "Active Pours" at bounding box center [517, 110] width 65 height 17
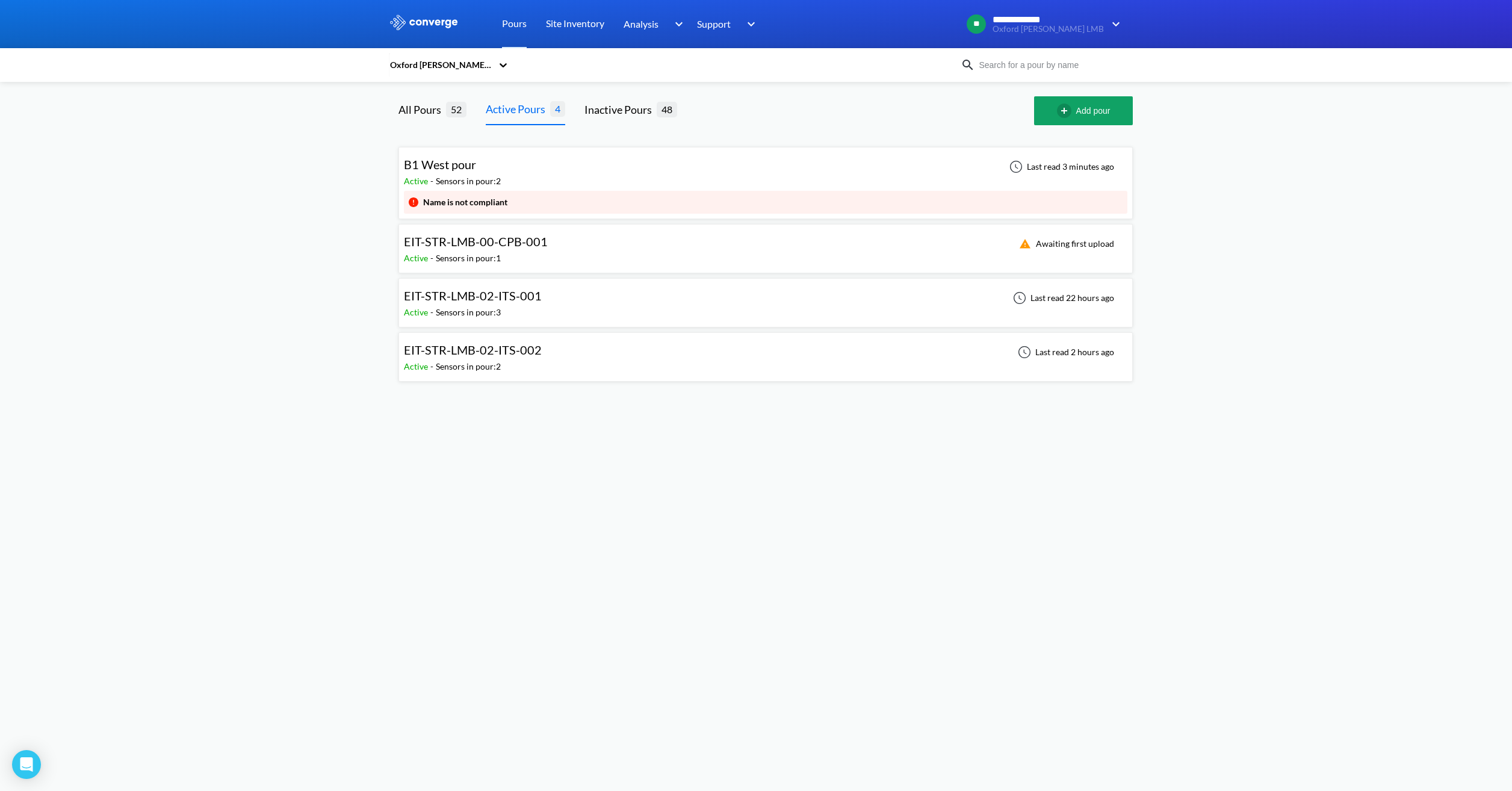
click at [576, 243] on div "EIT-STR-LMB-00-CPB-001 Active - Sensors in pour: 1 Awaiting first upload" at bounding box center [765, 248] width 723 height 39
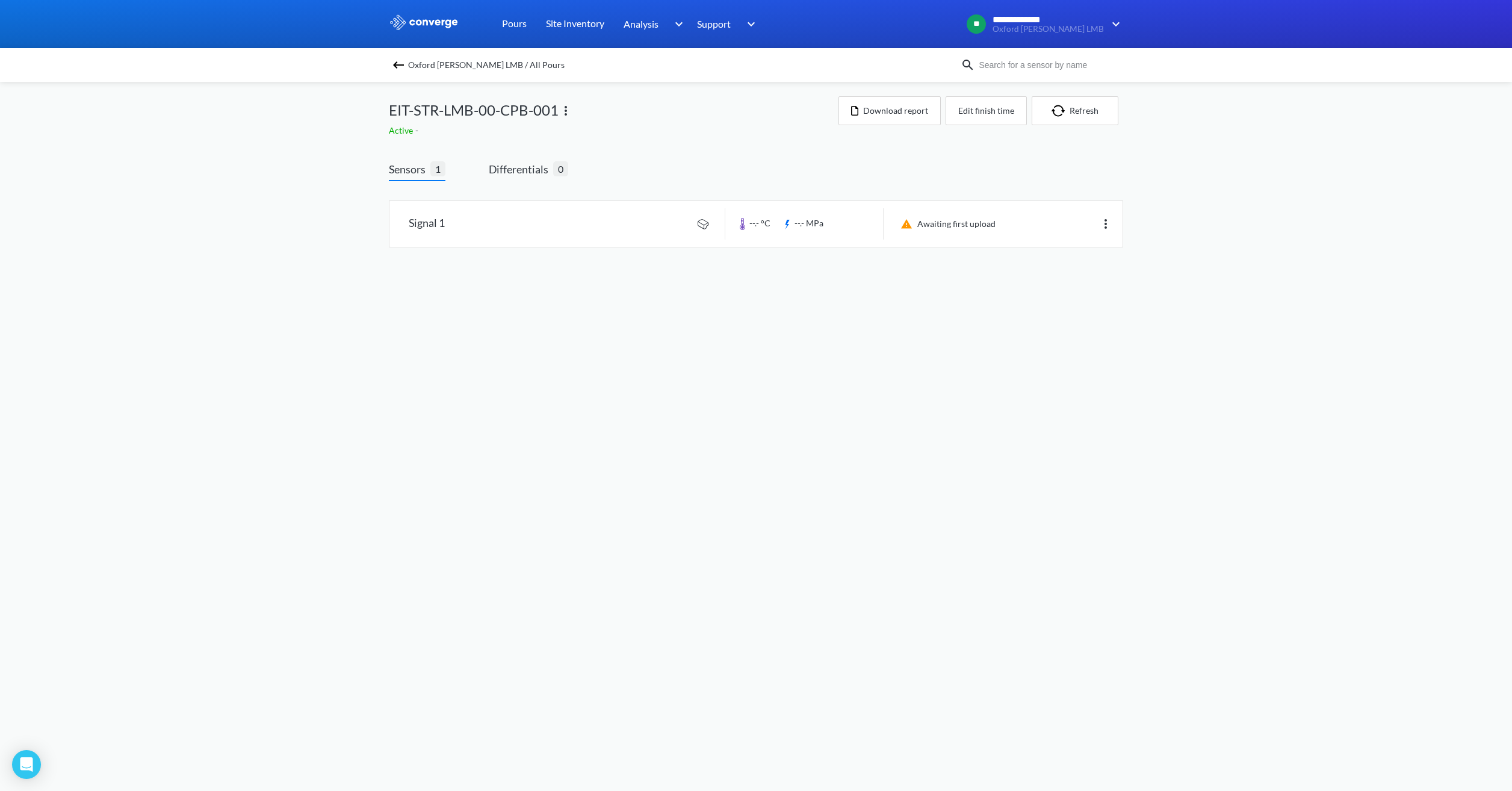
click at [972, 311] on body "**********" at bounding box center [756, 395] width 1512 height 791
click at [845, 227] on link at bounding box center [756, 224] width 733 height 46
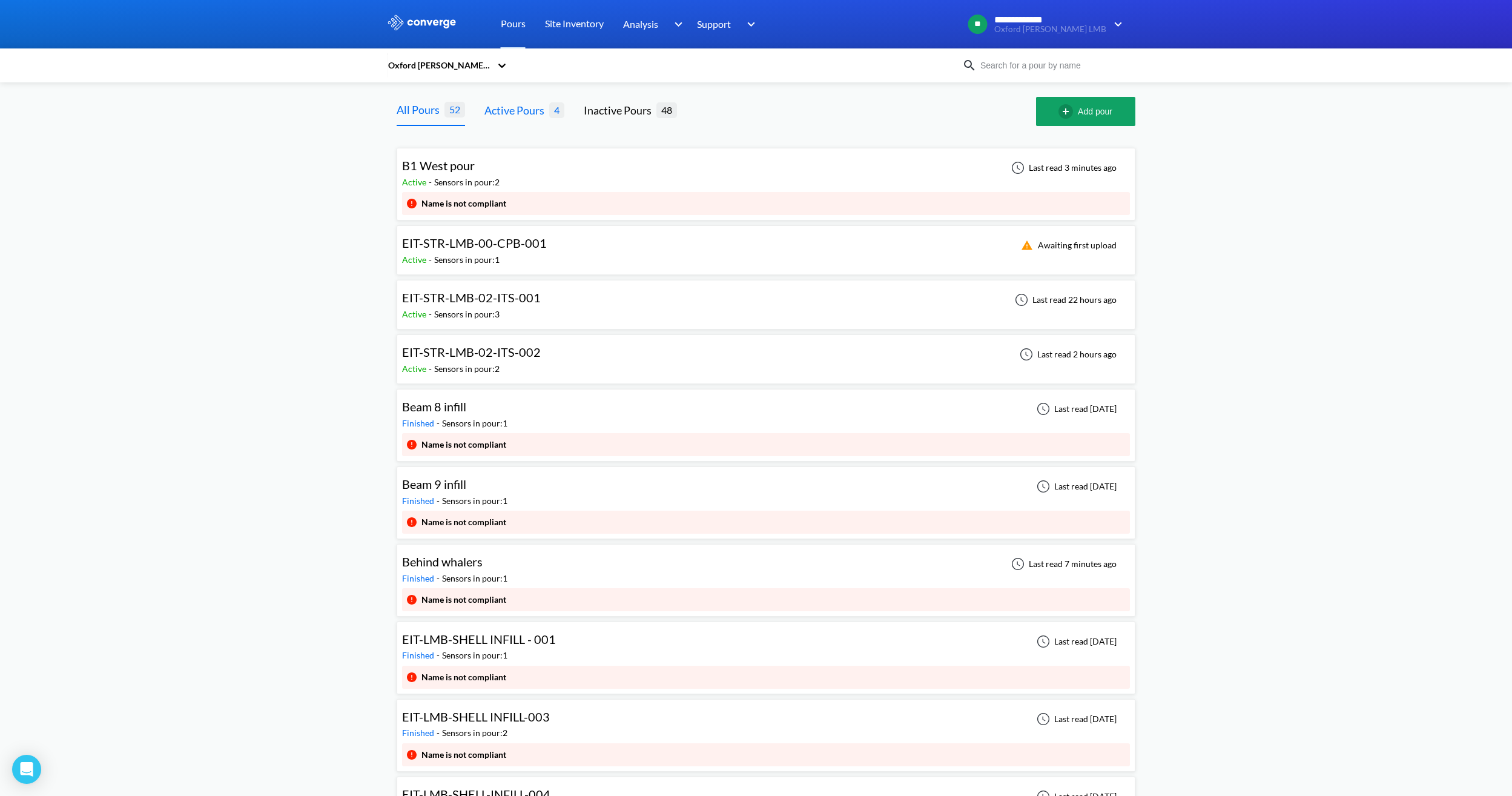
click at [527, 109] on div "Active Pours" at bounding box center [517, 110] width 65 height 17
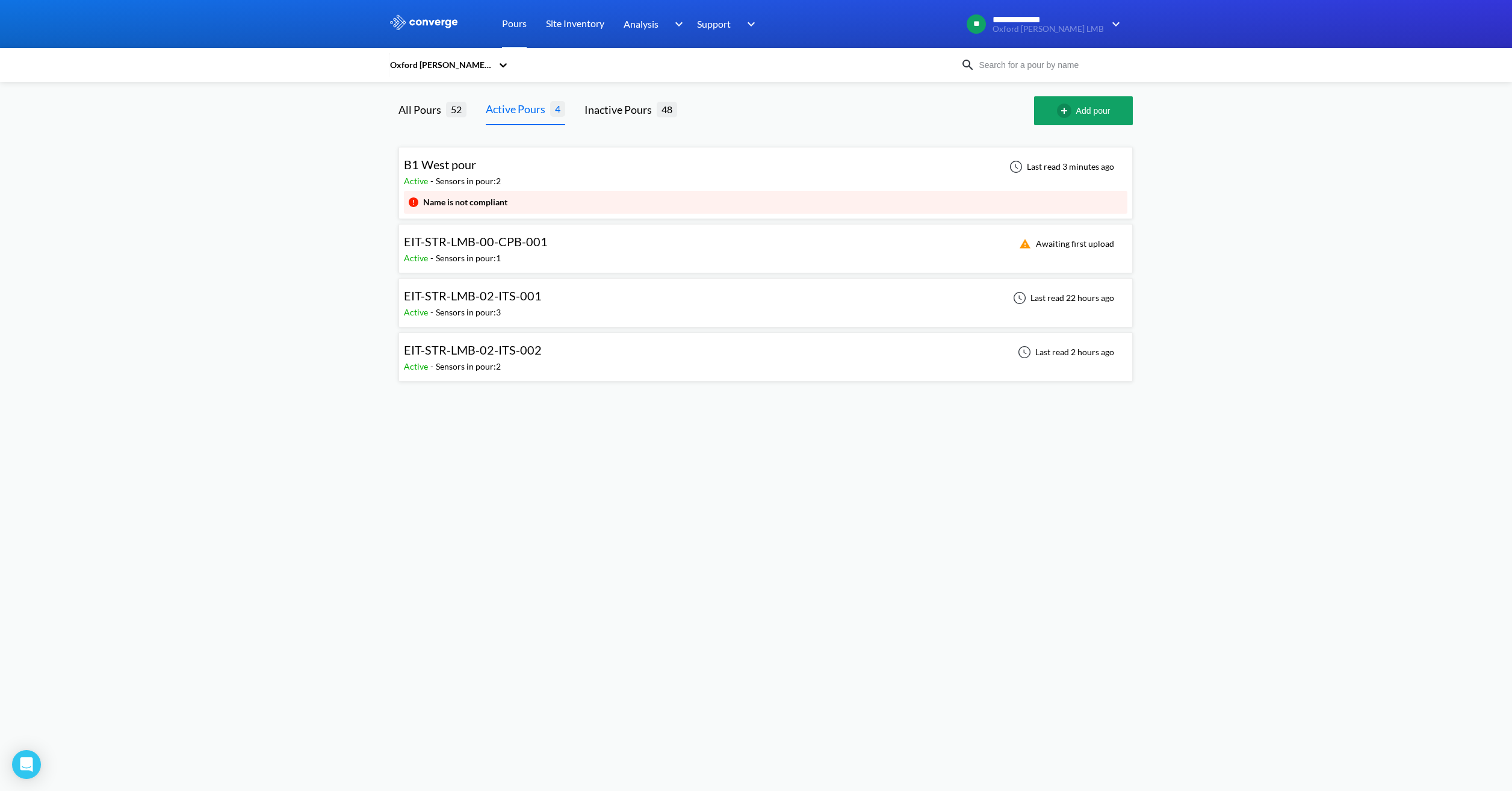
click at [551, 246] on div "EIT-STR-LMB-00-CPB-001 Active - Sensors in pour: 1 Awaiting first upload" at bounding box center [765, 248] width 723 height 39
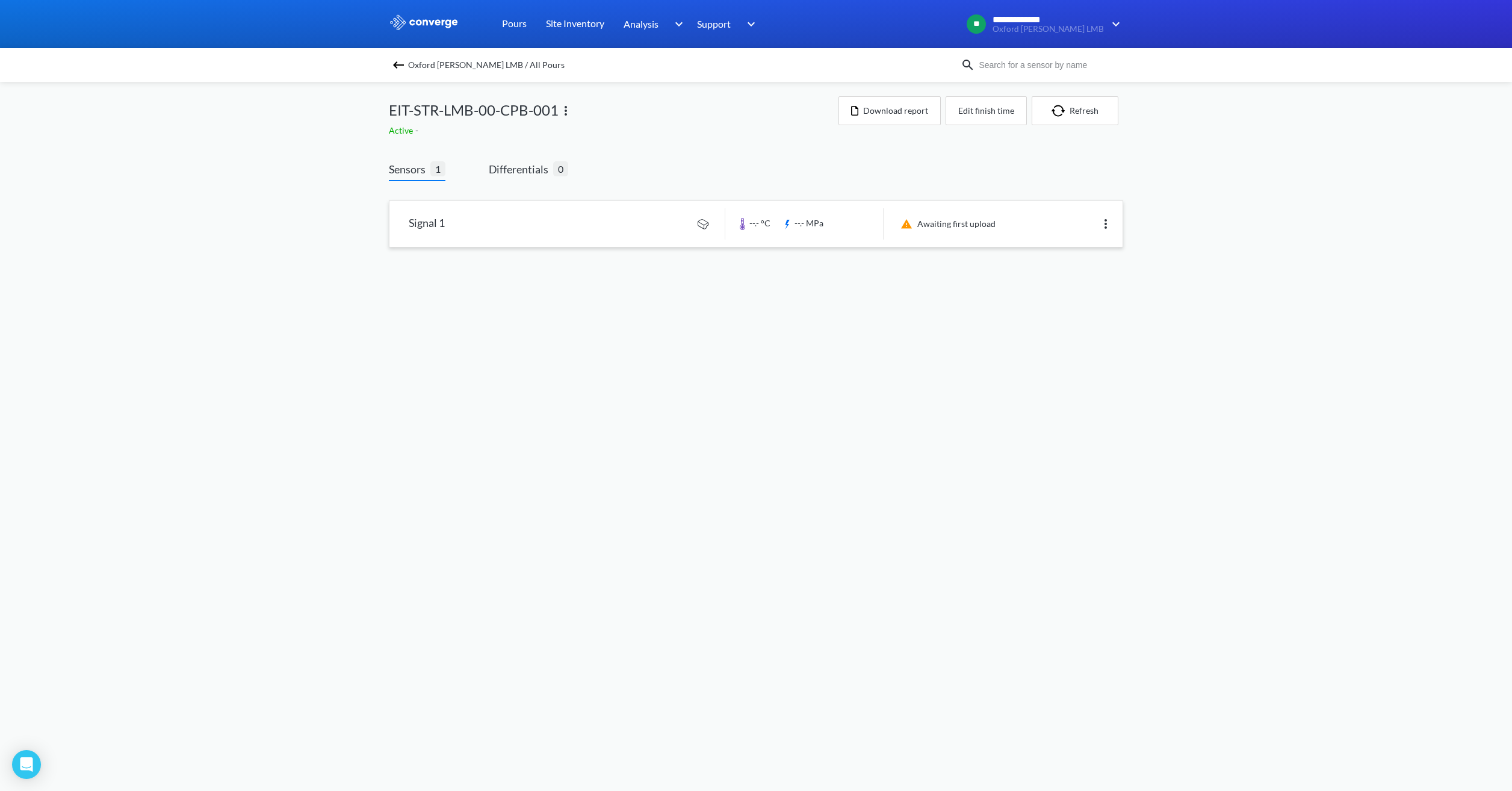
click at [627, 223] on link at bounding box center [756, 224] width 733 height 46
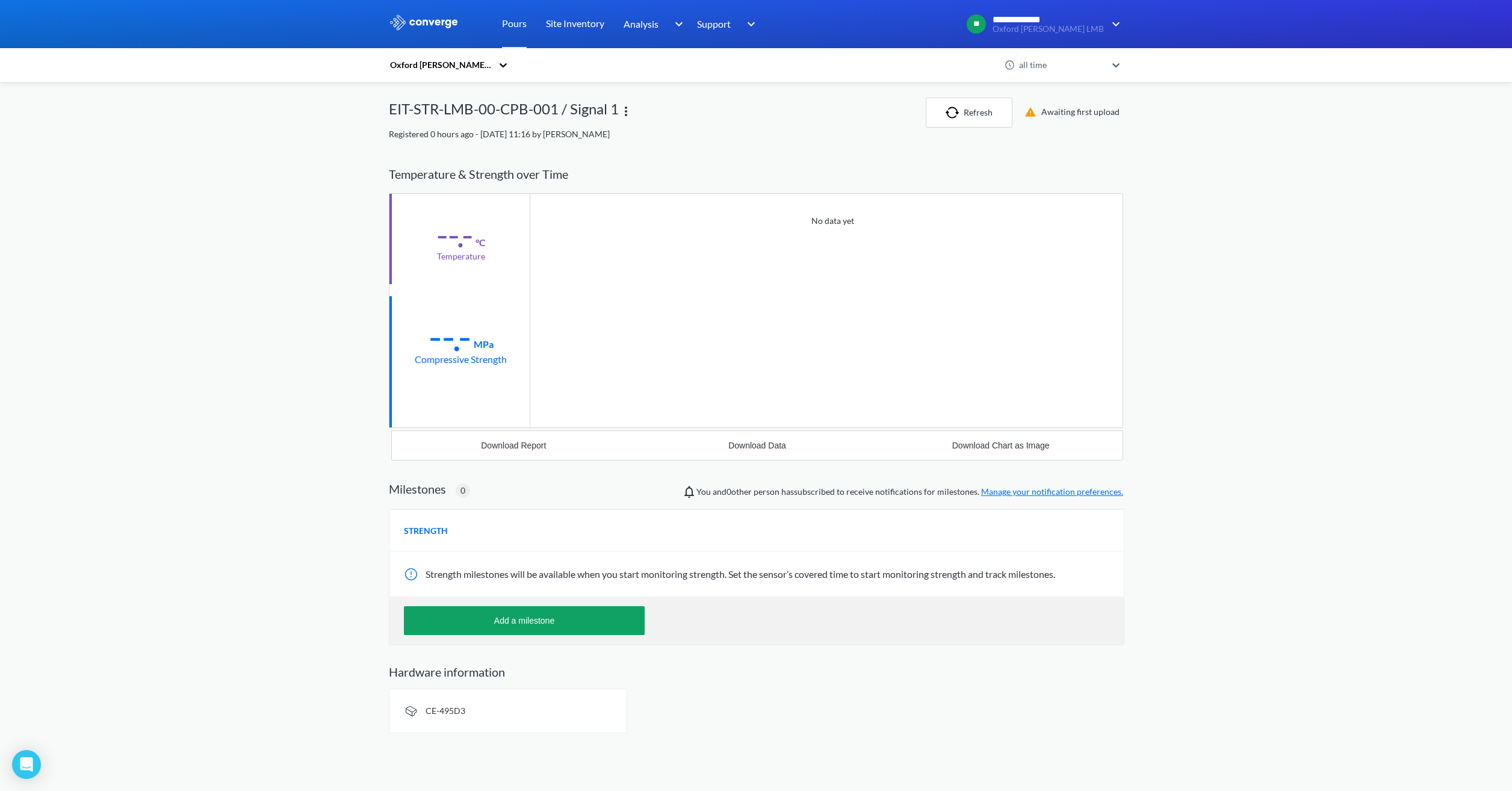
click at [347, 206] on div "**********" at bounding box center [756, 371] width 1512 height 743
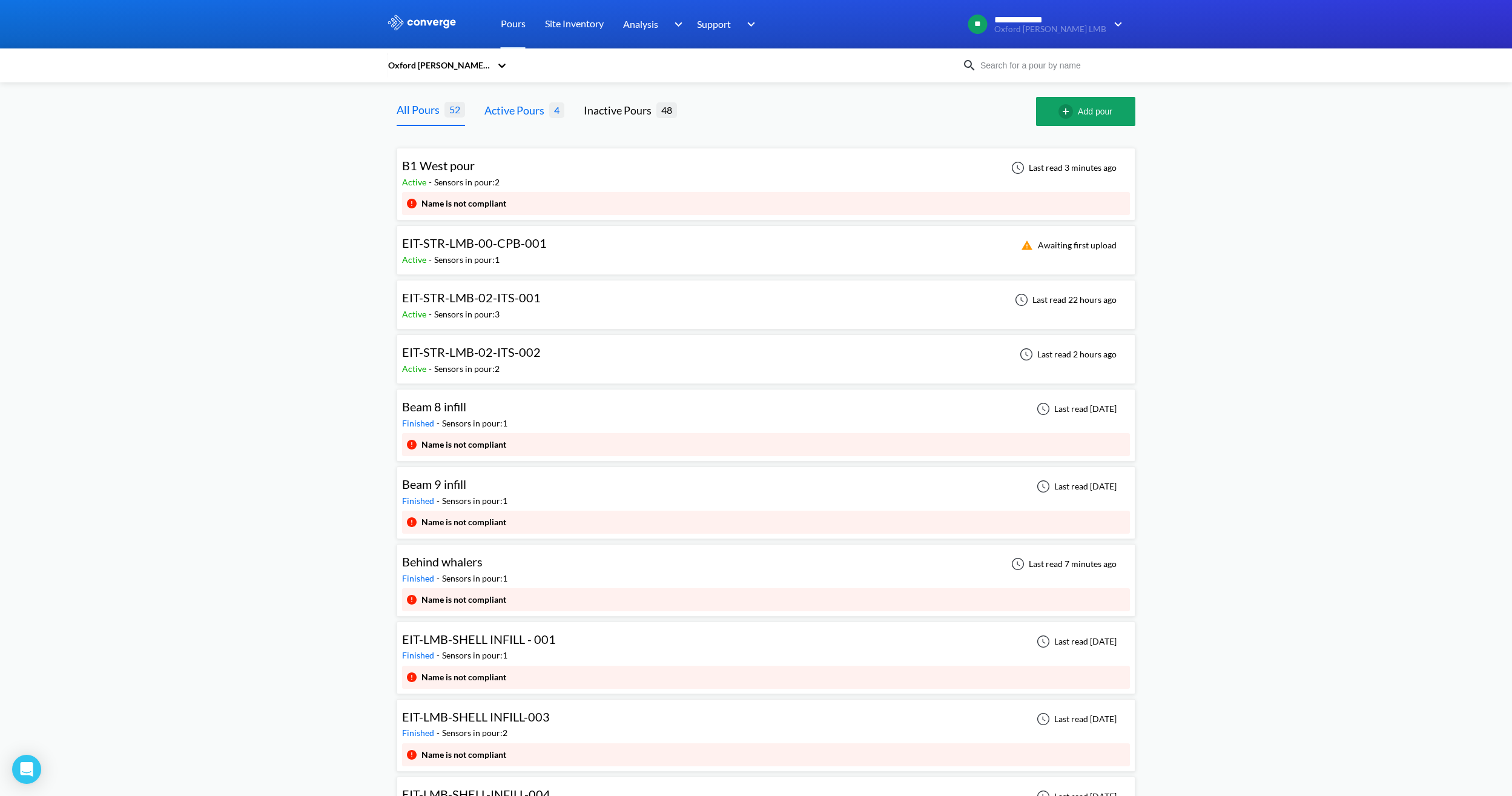
click at [538, 119] on div "Active Pours 4" at bounding box center [524, 111] width 80 height 29
click at [509, 110] on div "Active Pours" at bounding box center [517, 110] width 65 height 17
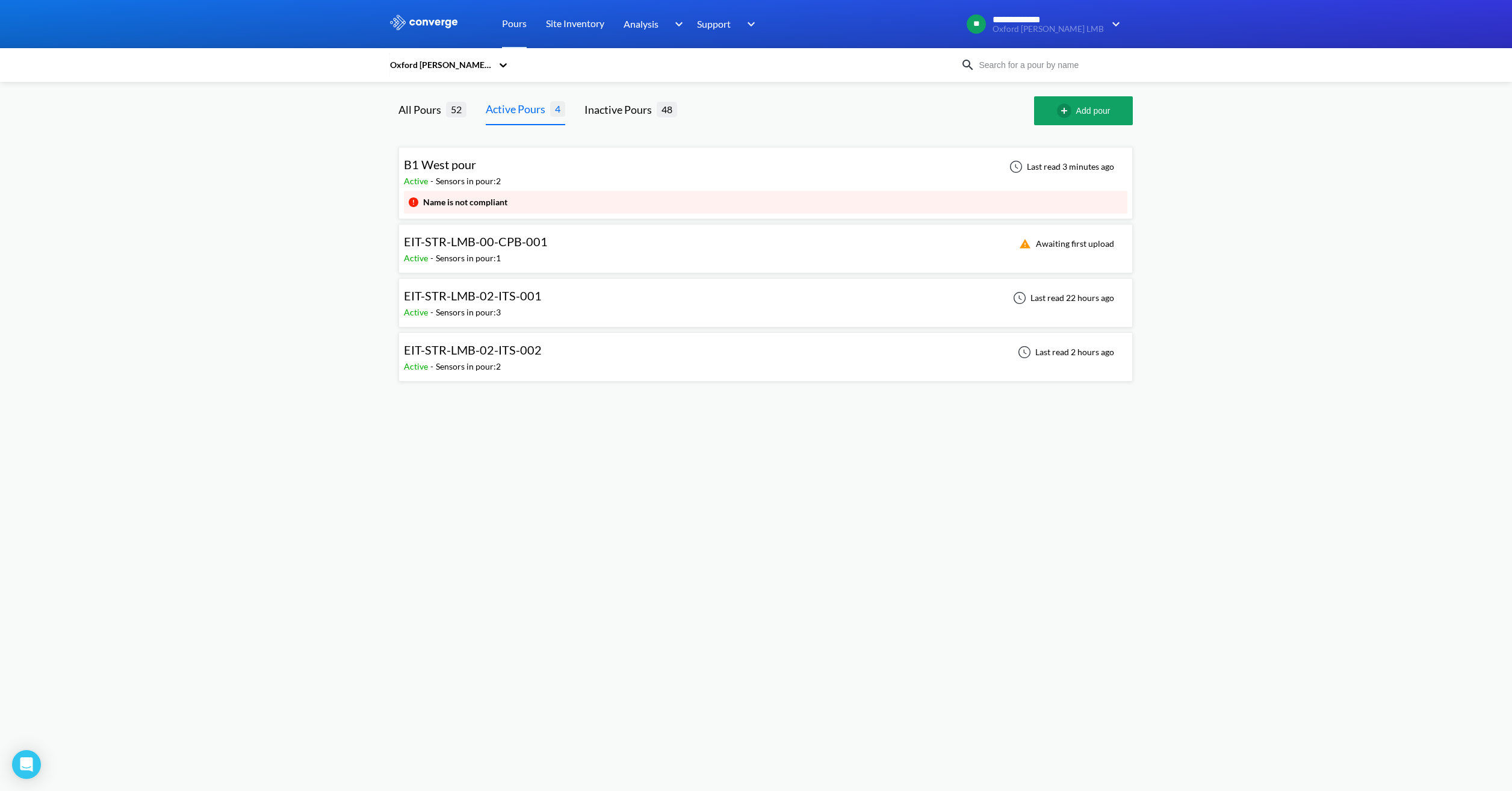
click at [547, 252] on div "Active - Sensors in pour: 1" at bounding box center [479, 258] width 150 height 13
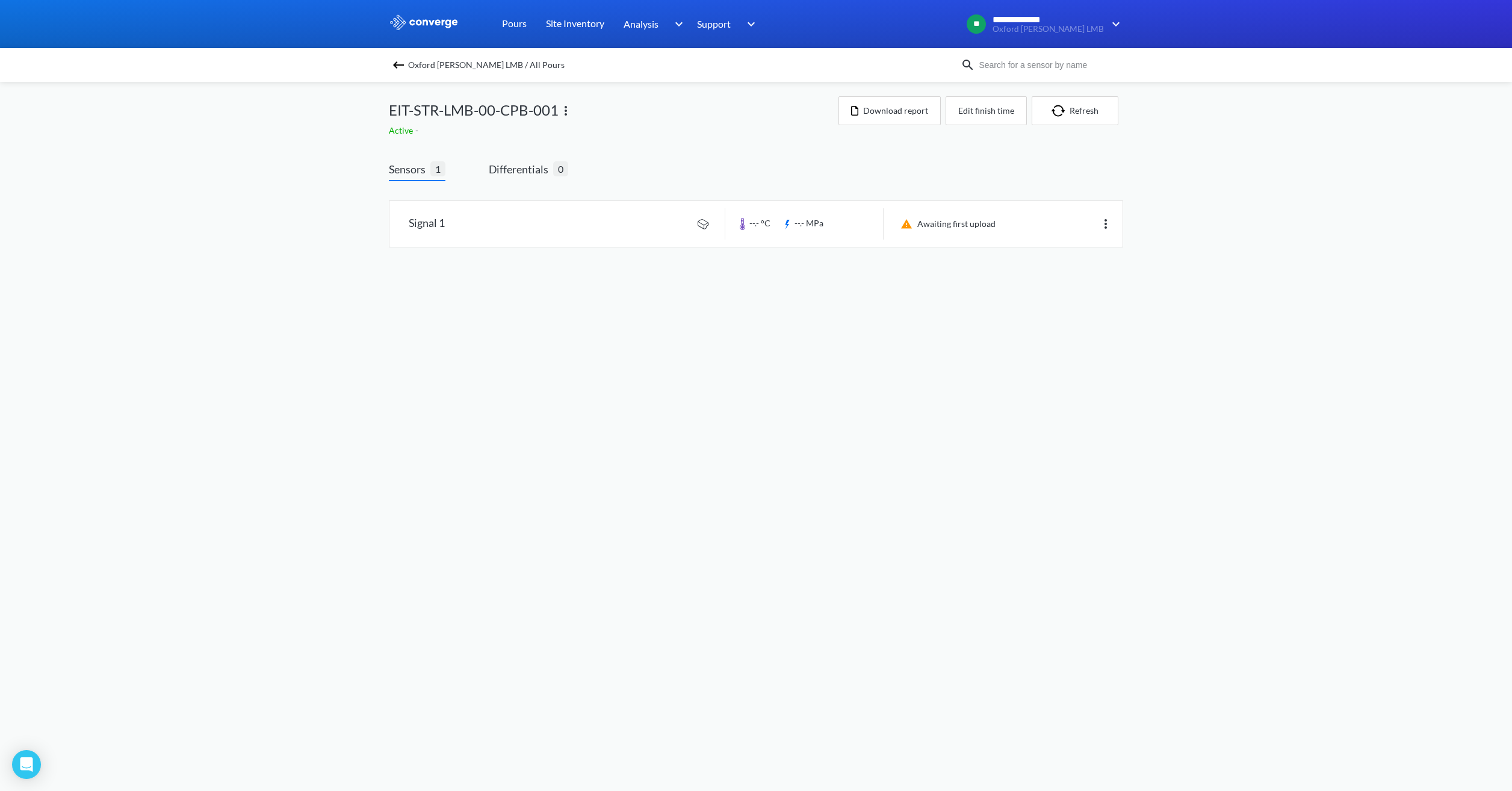
drag, startPoint x: 1010, startPoint y: 375, endPoint x: 1002, endPoint y: 351, distance: 25.3
click at [1008, 361] on body "**********" at bounding box center [756, 395] width 1512 height 791
click at [1359, 137] on div "**********" at bounding box center [756, 135] width 1512 height 272
